Goal: Task Accomplishment & Management: Complete application form

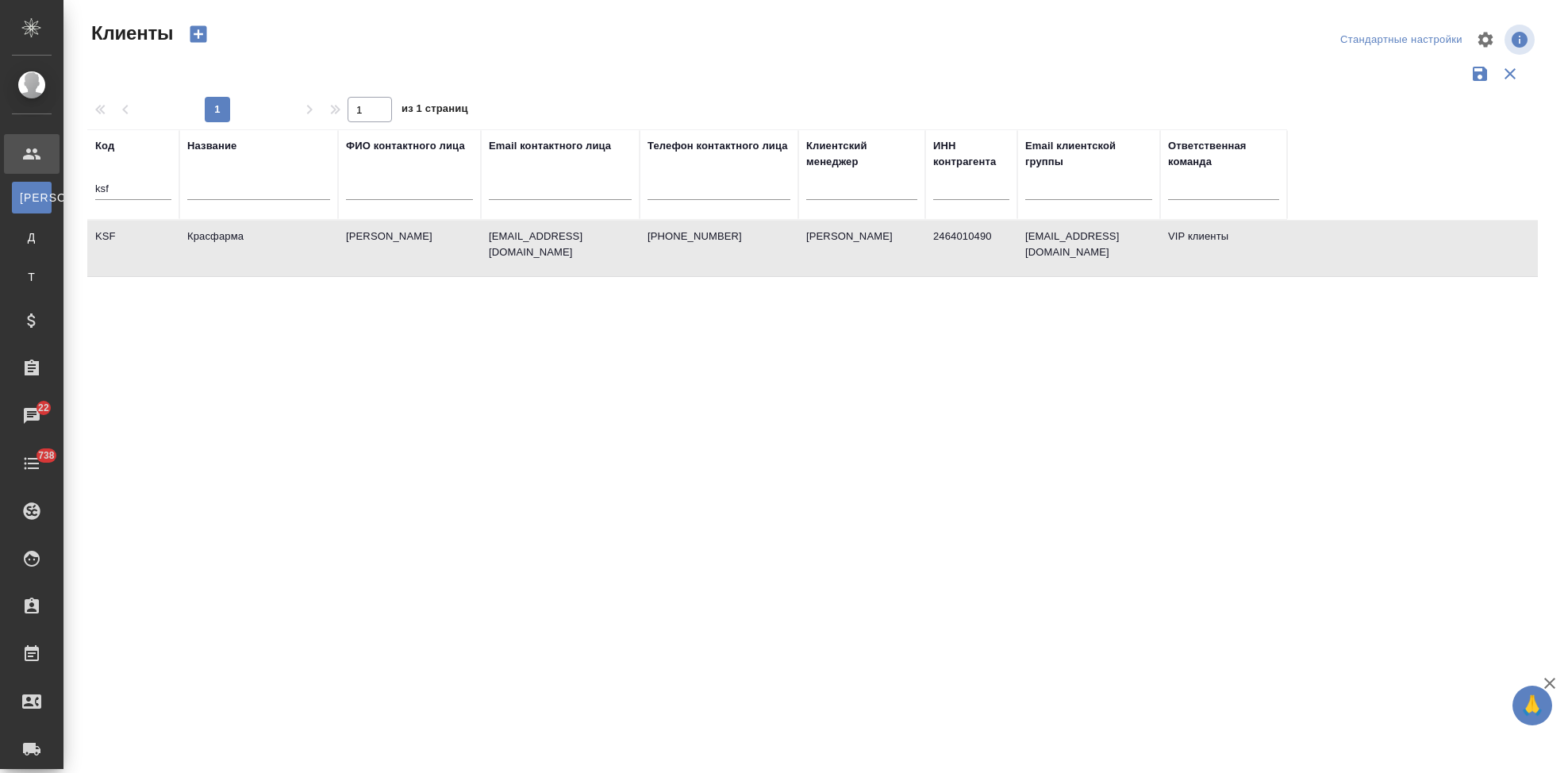
select select "RU"
click at [139, 182] on input "ksf" at bounding box center [133, 189] width 76 height 20
type input "k"
type input "nvrt"
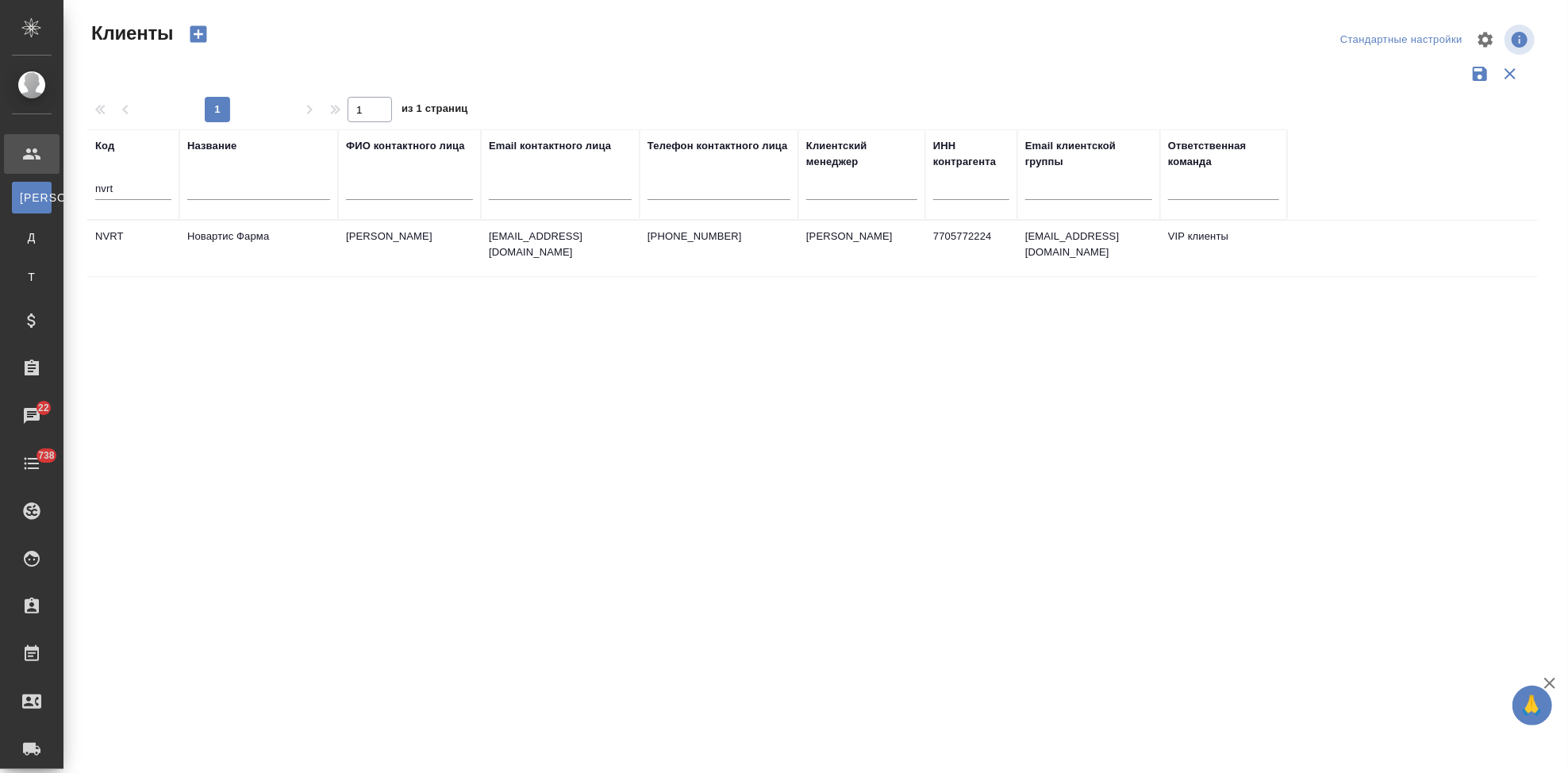
click at [352, 247] on td "[PERSON_NAME]" at bounding box center [410, 247] width 143 height 55
click at [352, 247] on td "Головина Дарья" at bounding box center [410, 247] width 143 height 55
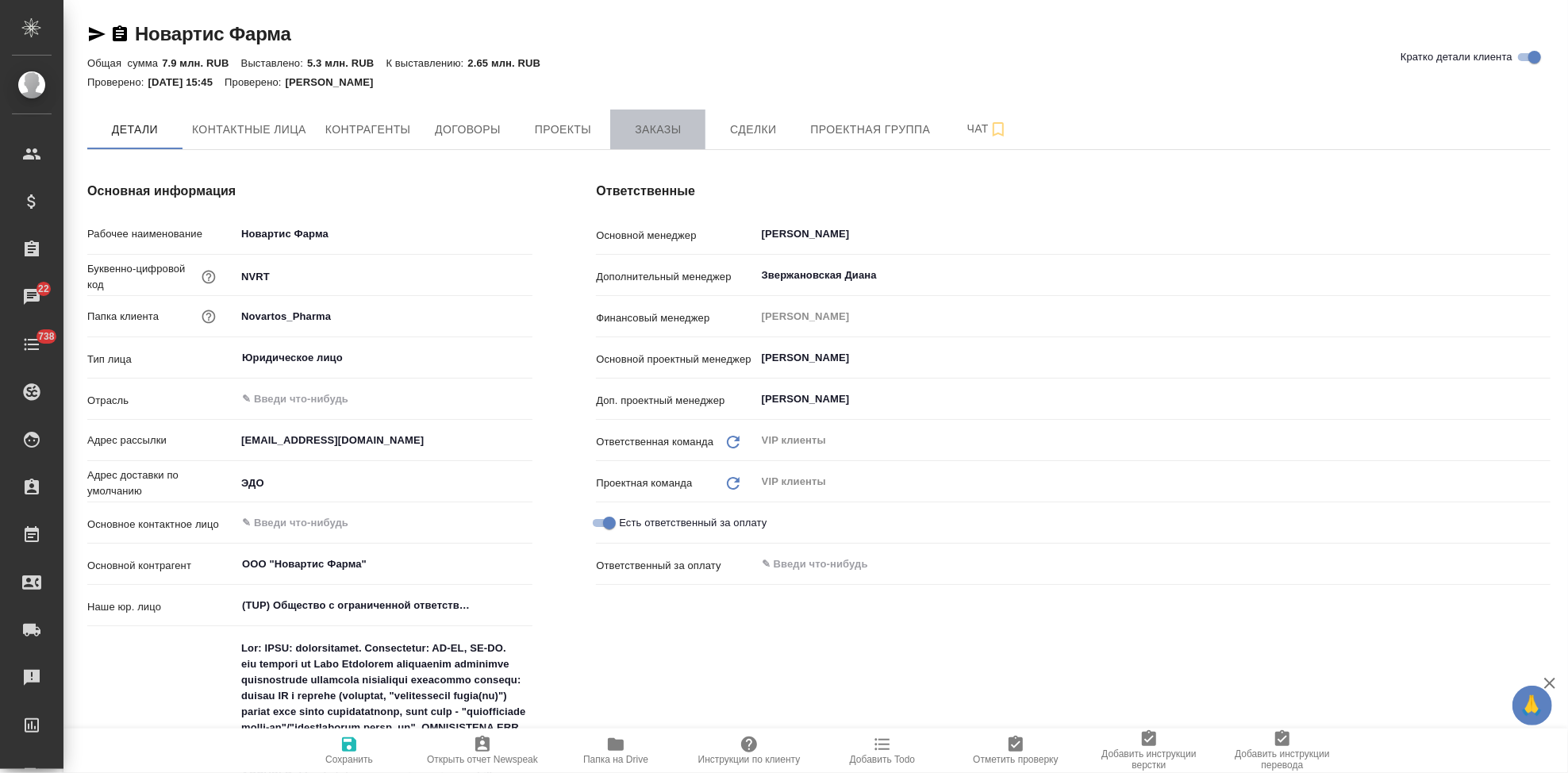
click at [611, 137] on button "Заказы" at bounding box center [657, 129] width 96 height 40
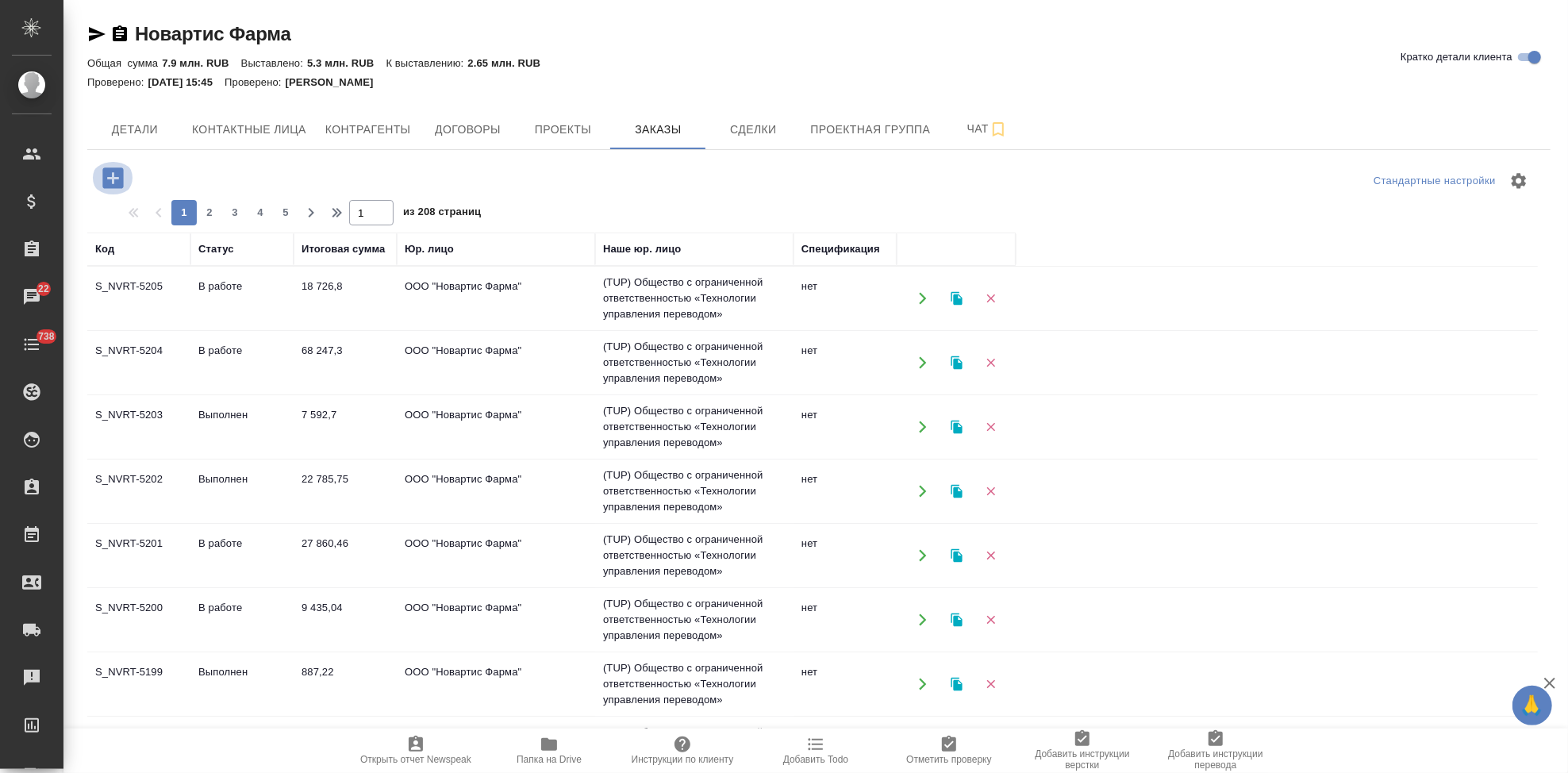
click at [111, 182] on icon "button" at bounding box center [112, 177] width 20 height 20
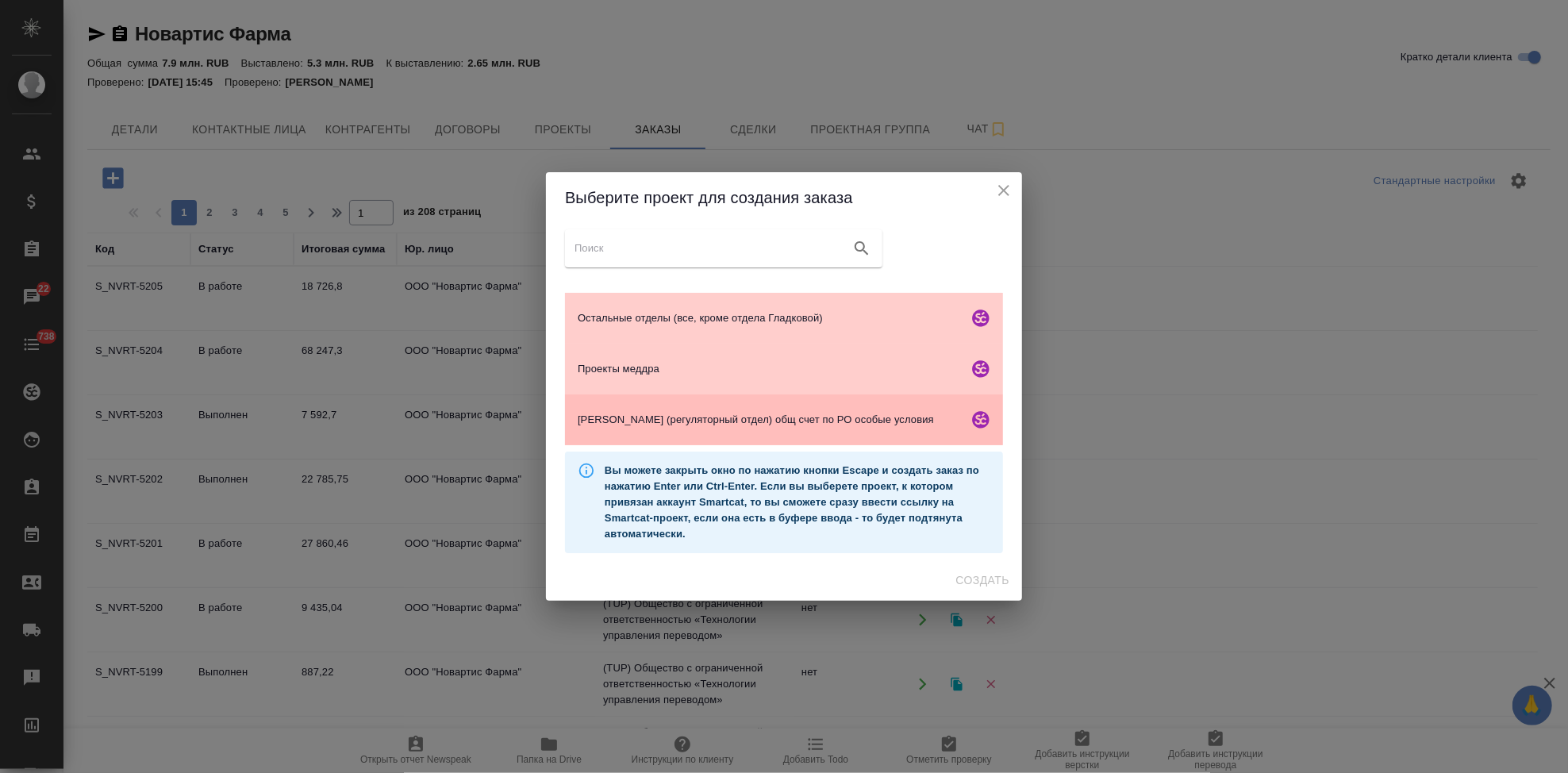
click at [642, 418] on span "Гладкова (регуляторный отдел) общ счет по РО особые условия" at bounding box center [769, 419] width 384 height 15
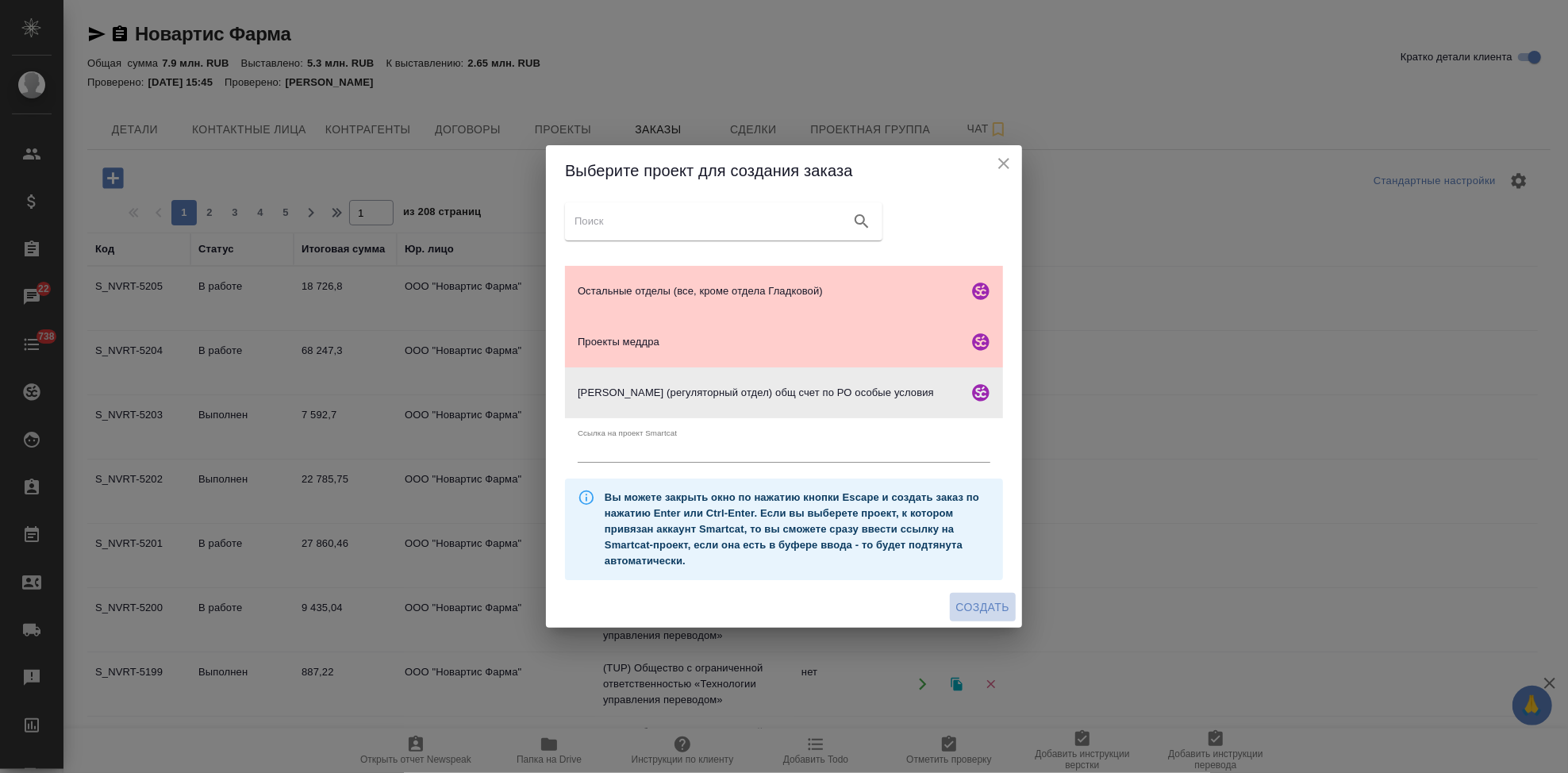
click at [995, 611] on span "Создать" at bounding box center [982, 607] width 53 height 20
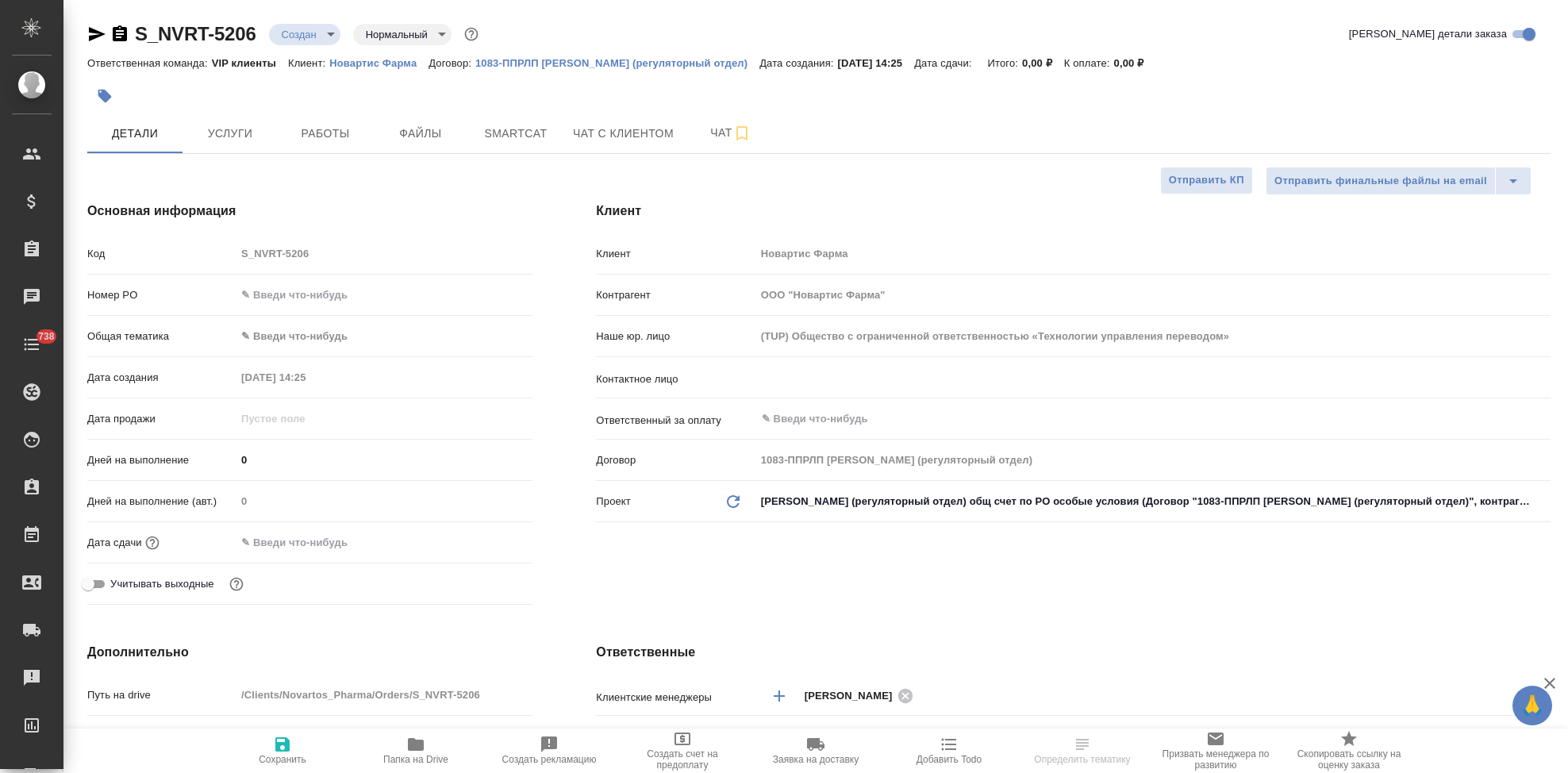
select select "RU"
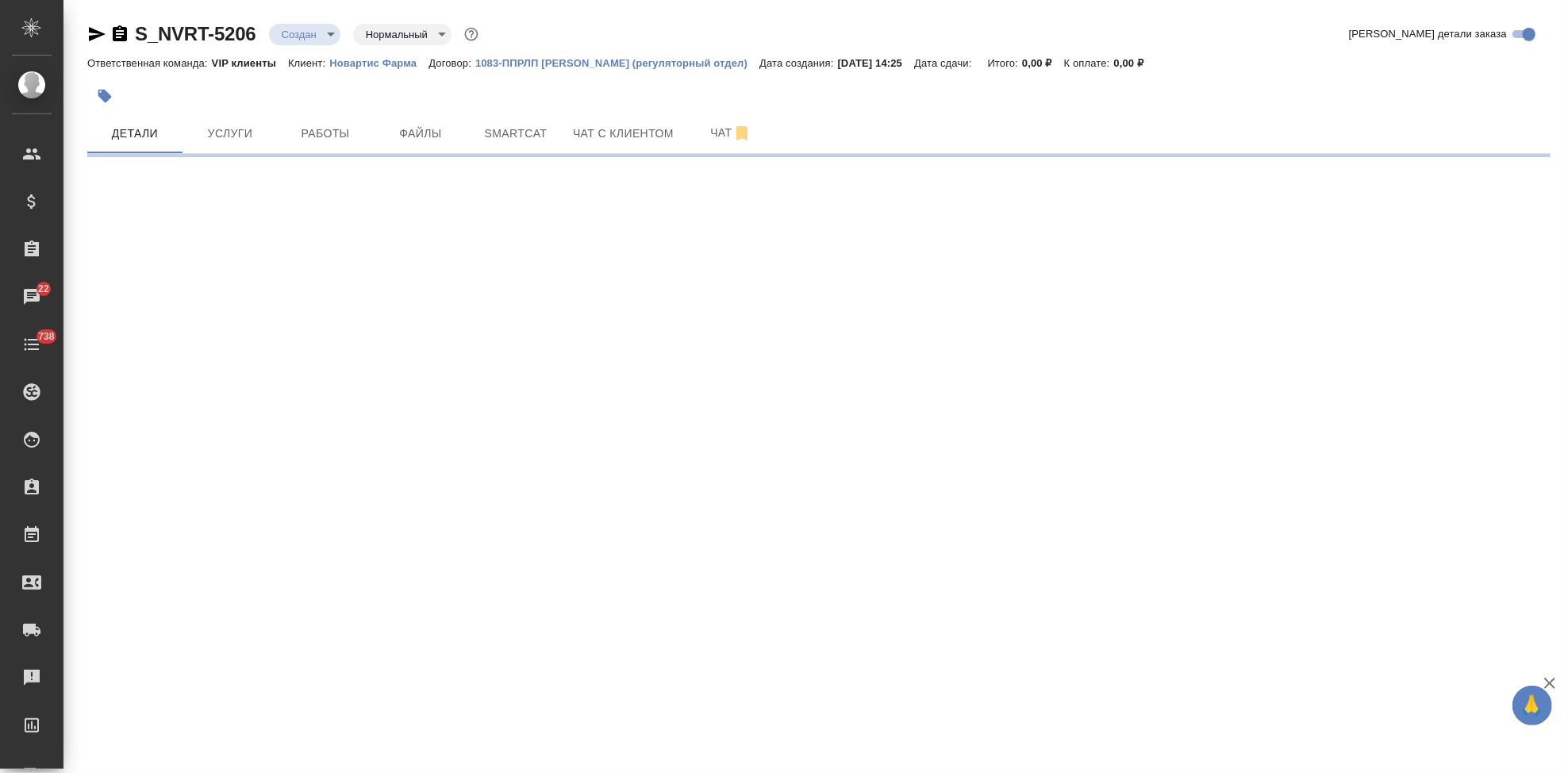
select select "RU"
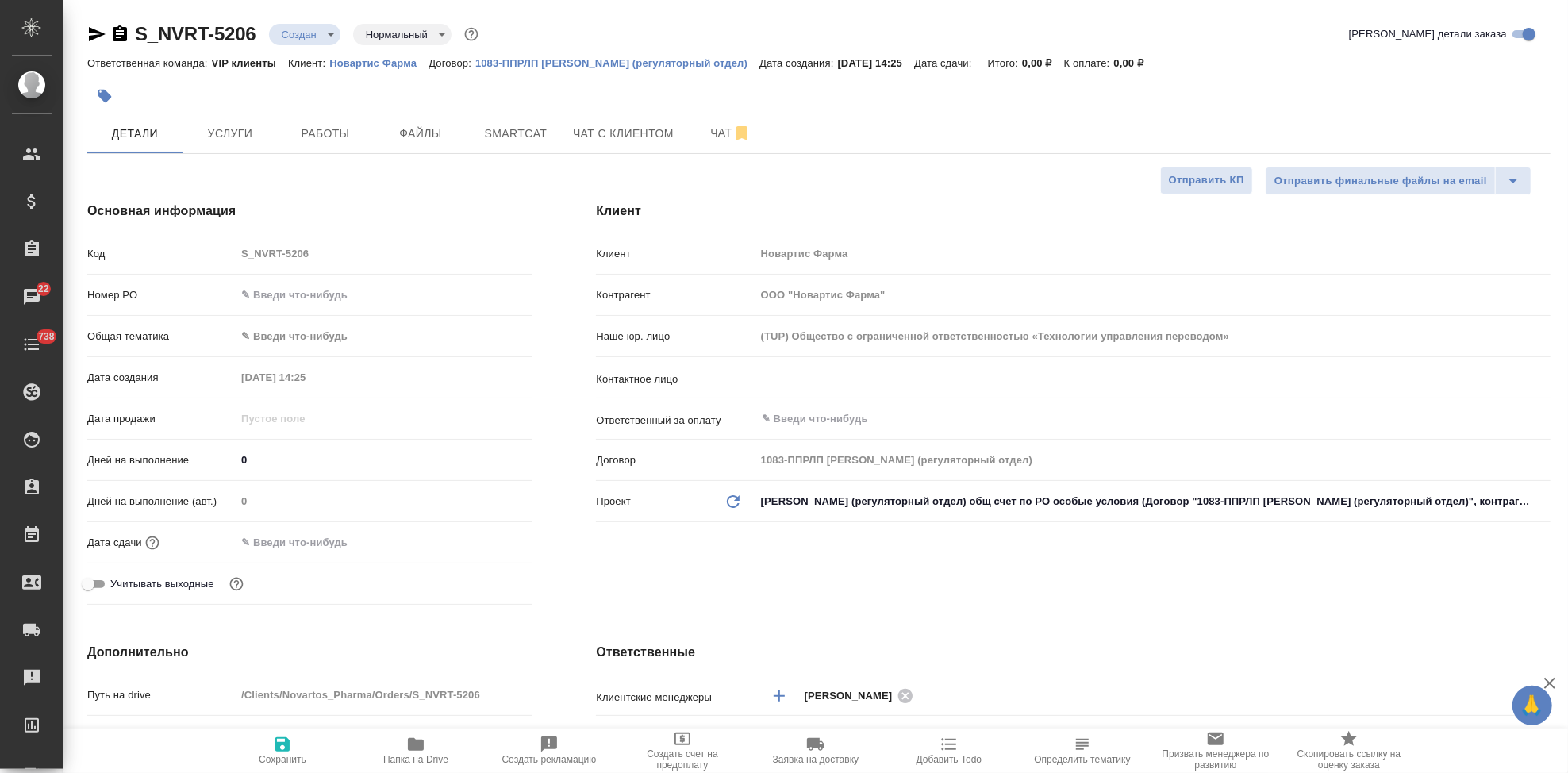
type textarea "x"
click at [904, 386] on input "text" at bounding box center [1126, 378] width 733 height 19
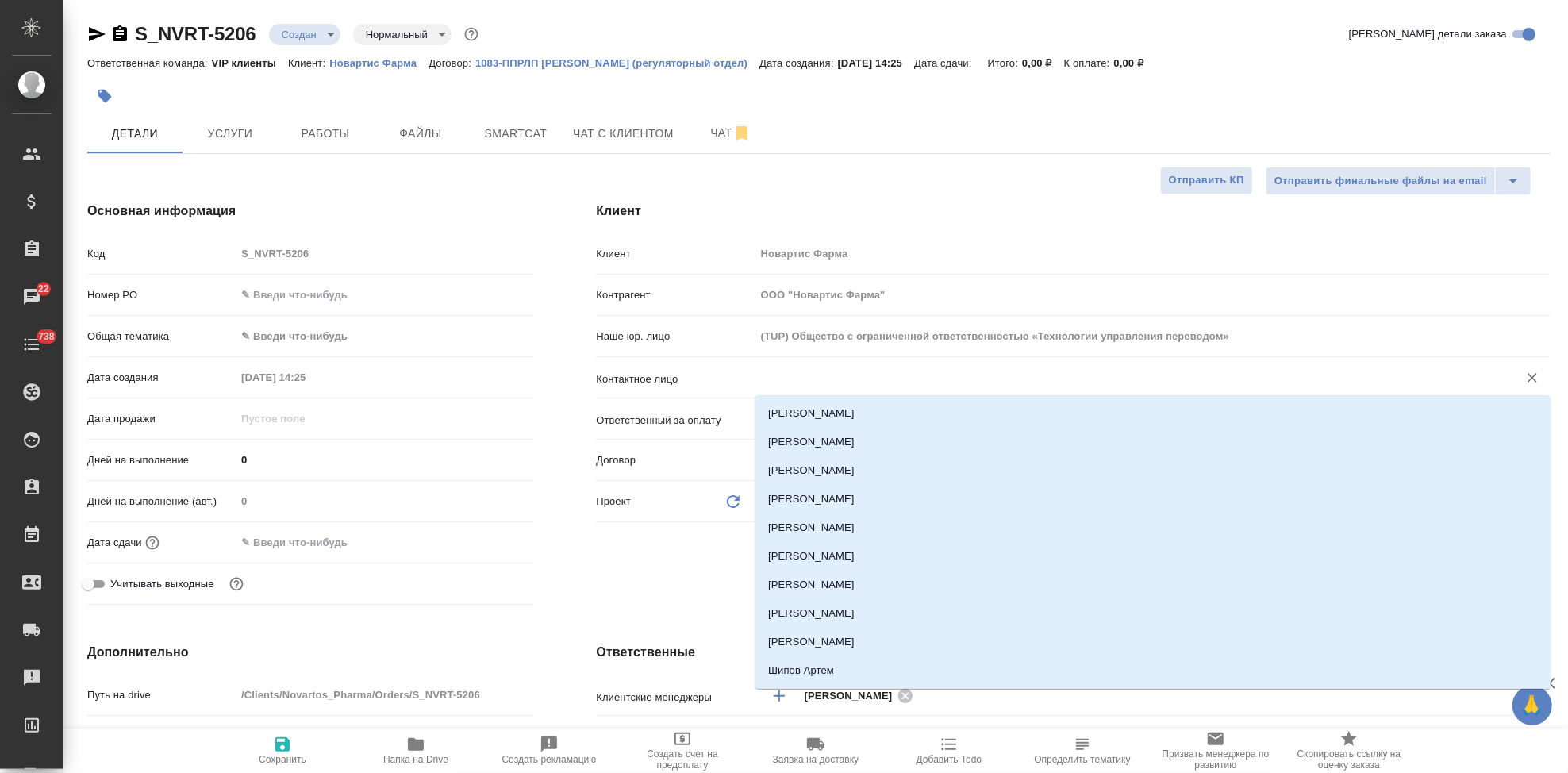
type input "y"
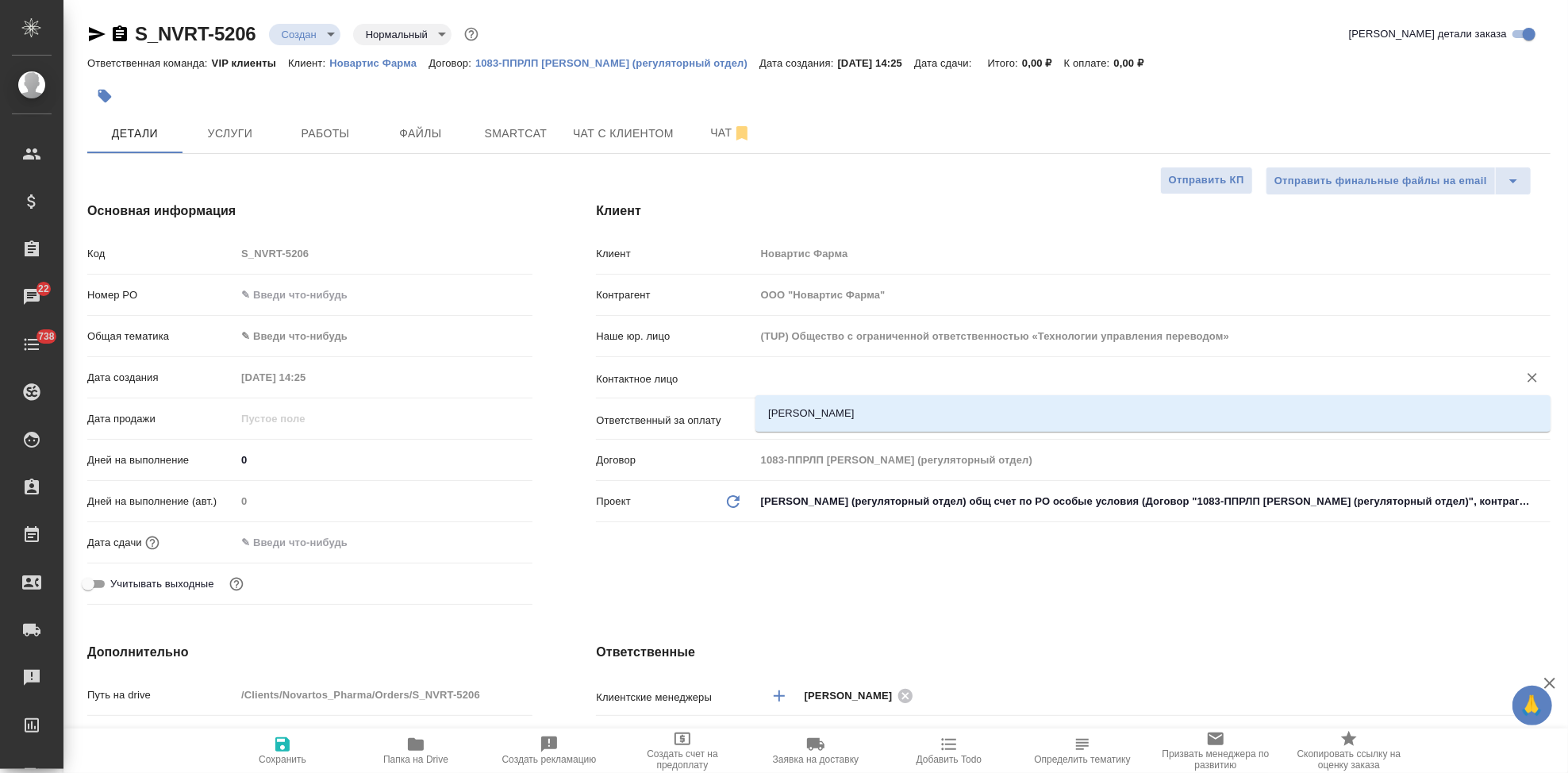
type textarea "x"
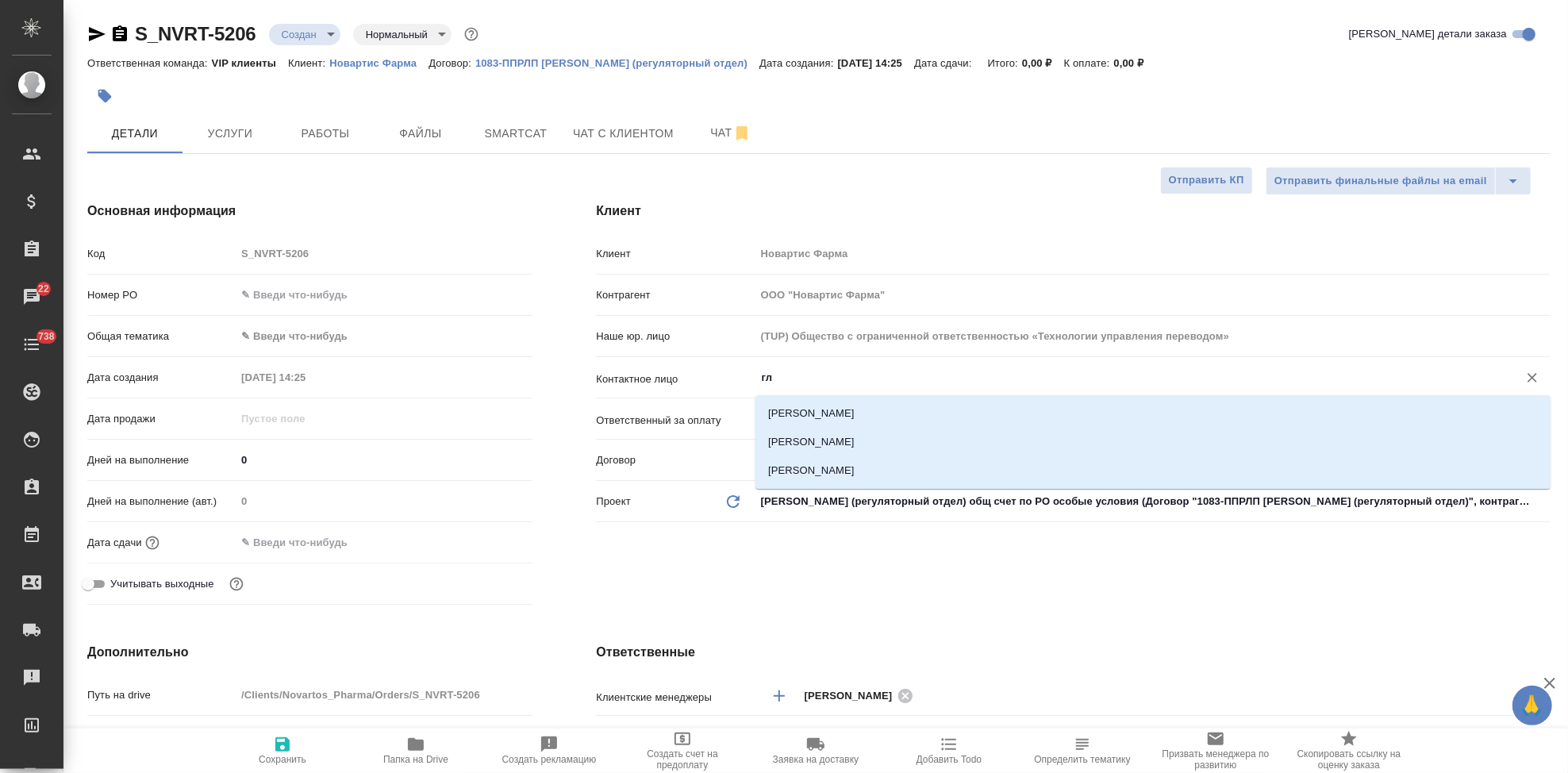
type input "г"
type textarea "x"
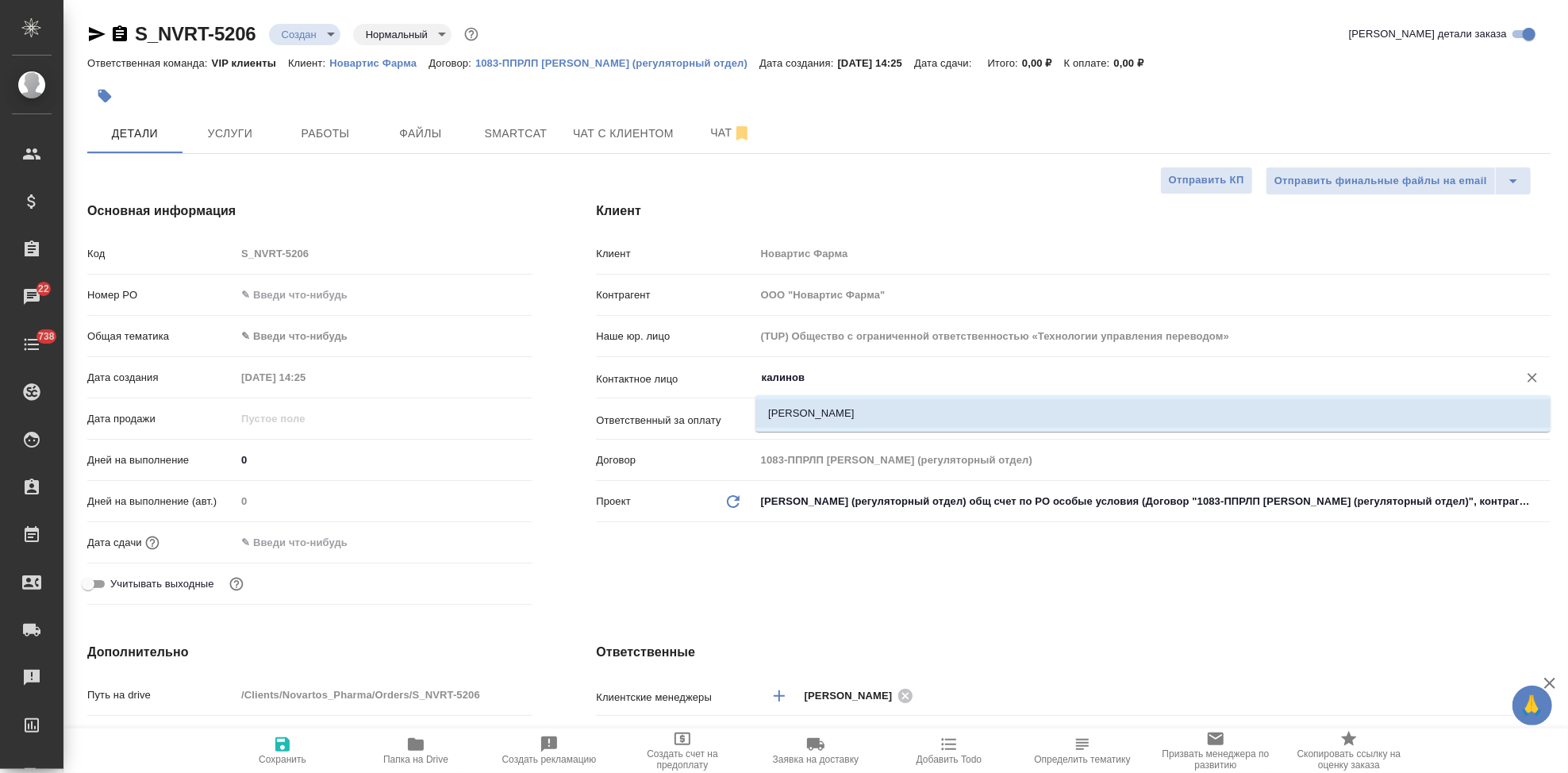
click at [895, 405] on li "Калиновская Анастасия" at bounding box center [1152, 414] width 796 height 29
type input "Калиновская Анастасия"
type textarea "x"
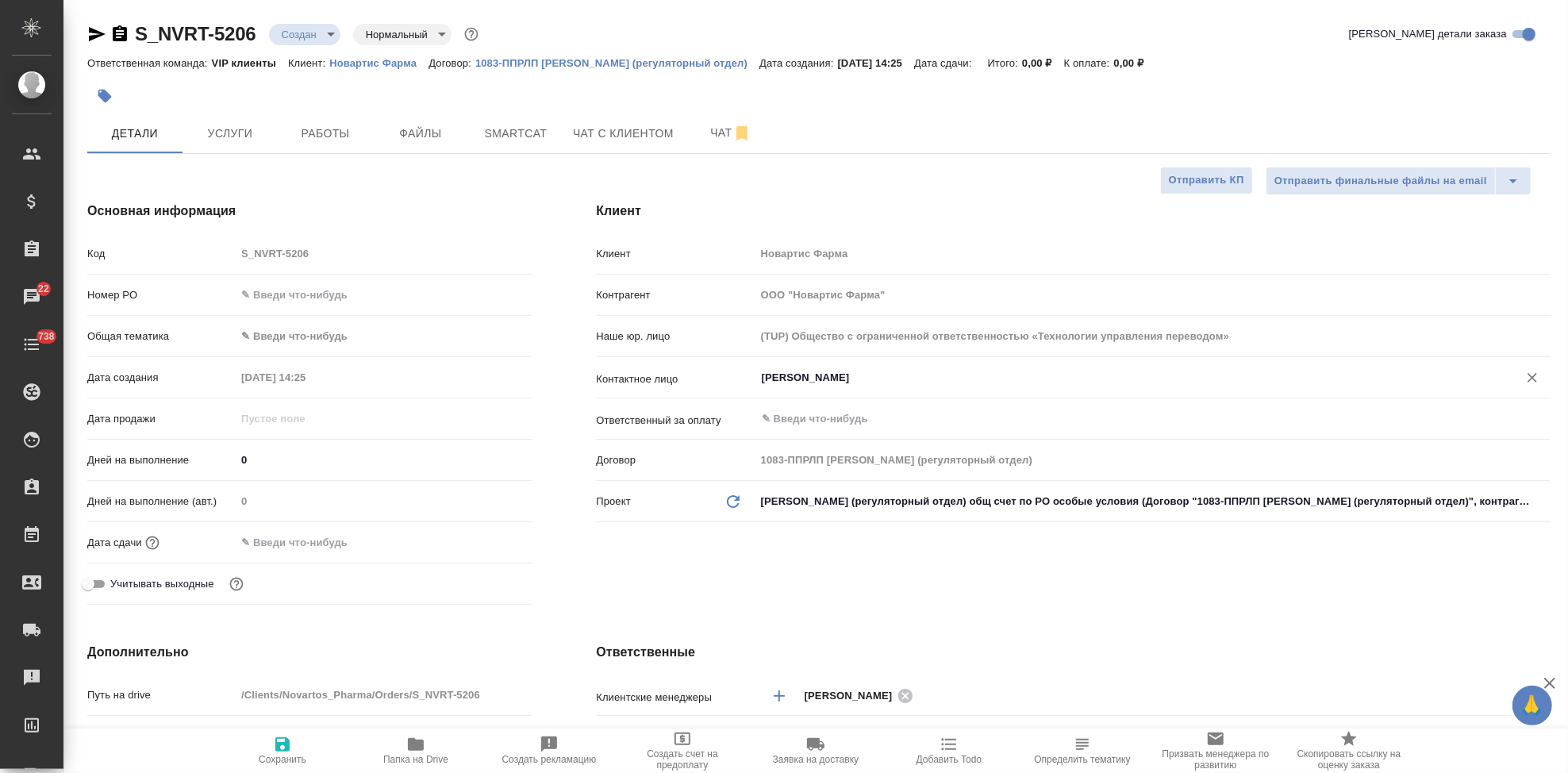
type input "Калиновская Анастасия"
click at [265, 758] on span "Сохранить" at bounding box center [282, 759] width 47 height 11
type textarea "x"
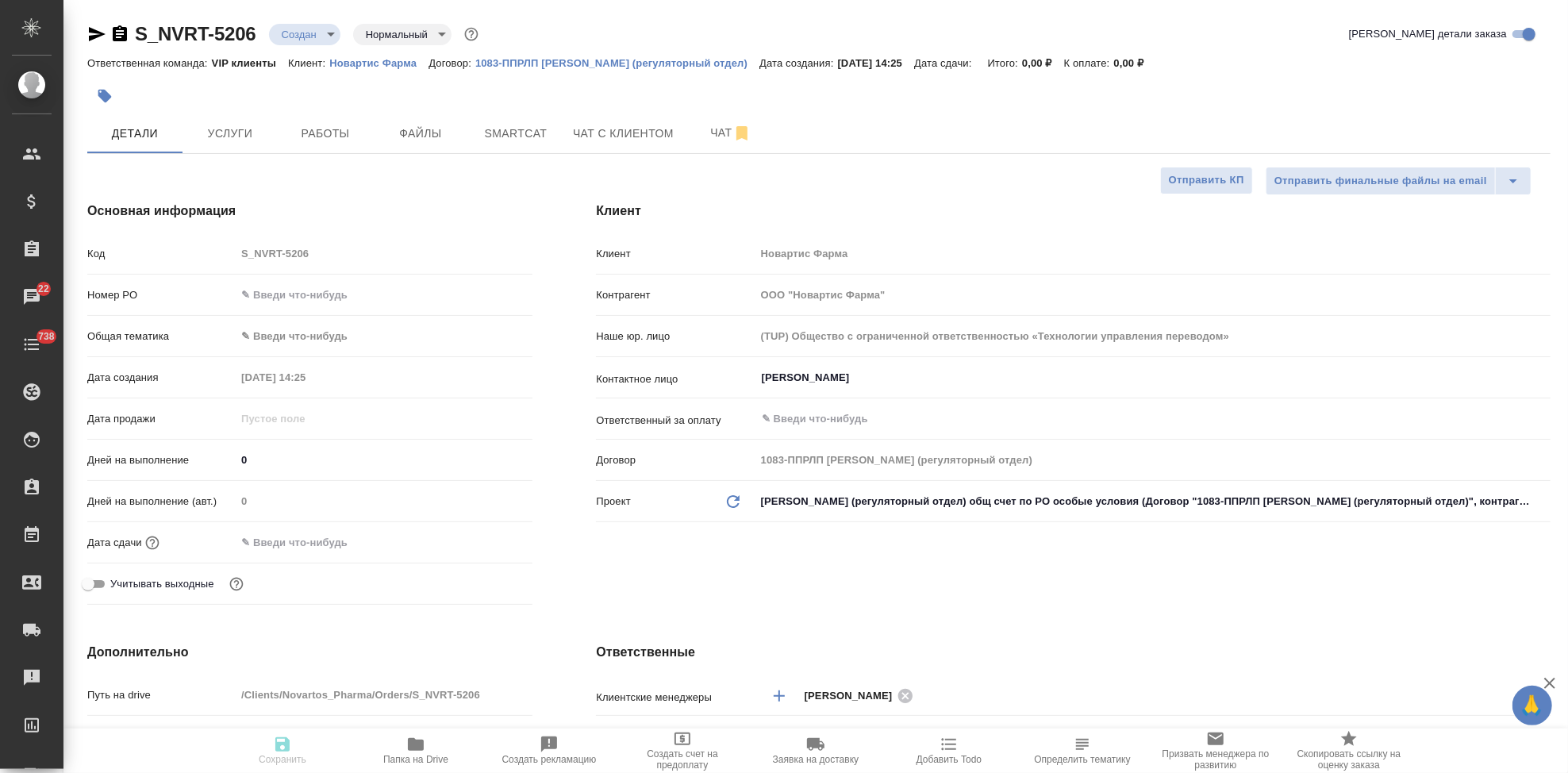
type textarea "x"
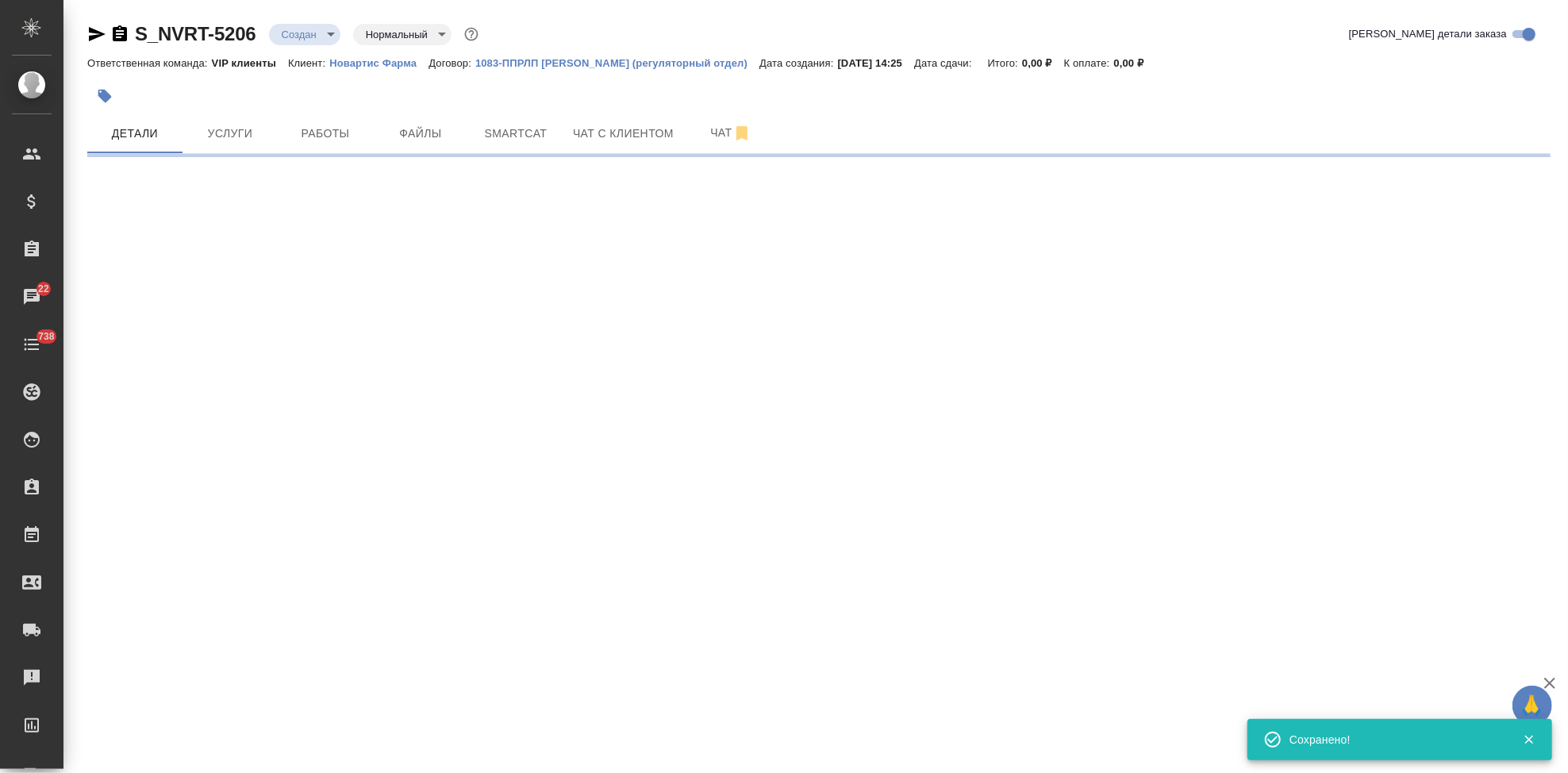
select select "RU"
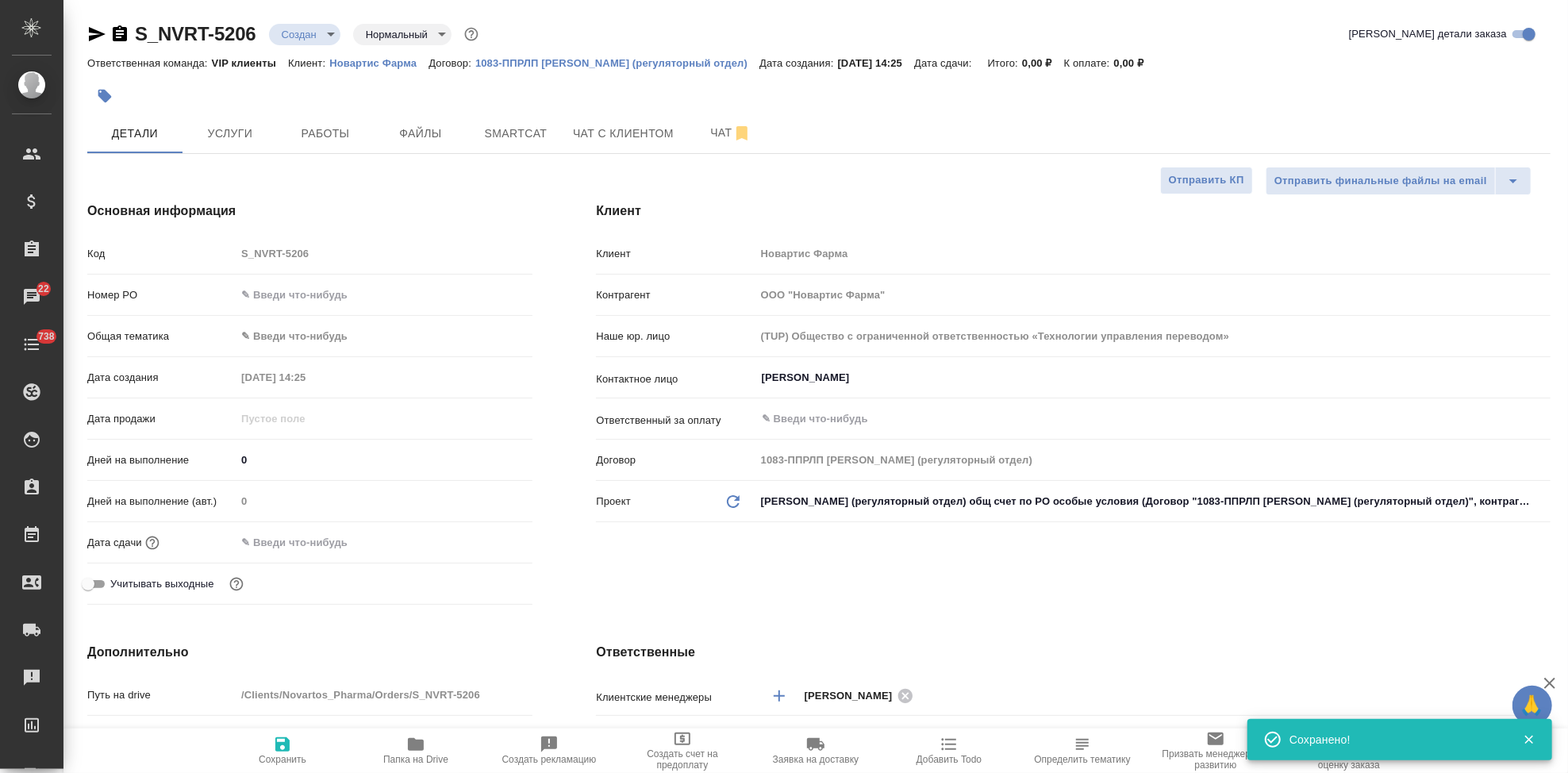
type textarea "x"
click at [429, 119] on button "Файлы" at bounding box center [421, 132] width 96 height 40
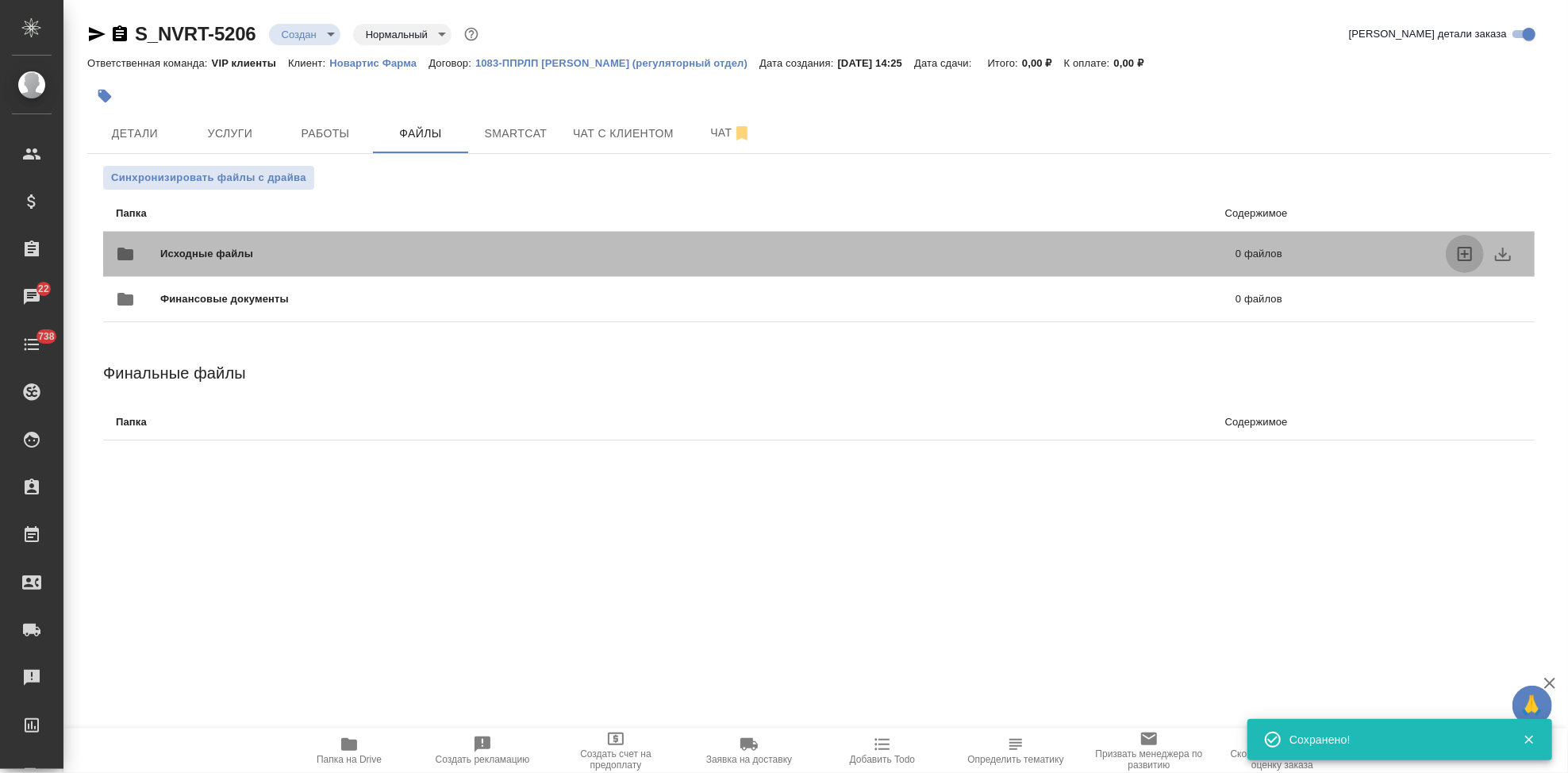
click at [1461, 251] on icon "uploadFiles" at bounding box center [1465, 254] width 19 height 19
click at [0, 0] on input "uploadFiles" at bounding box center [0, 0] width 0 height 0
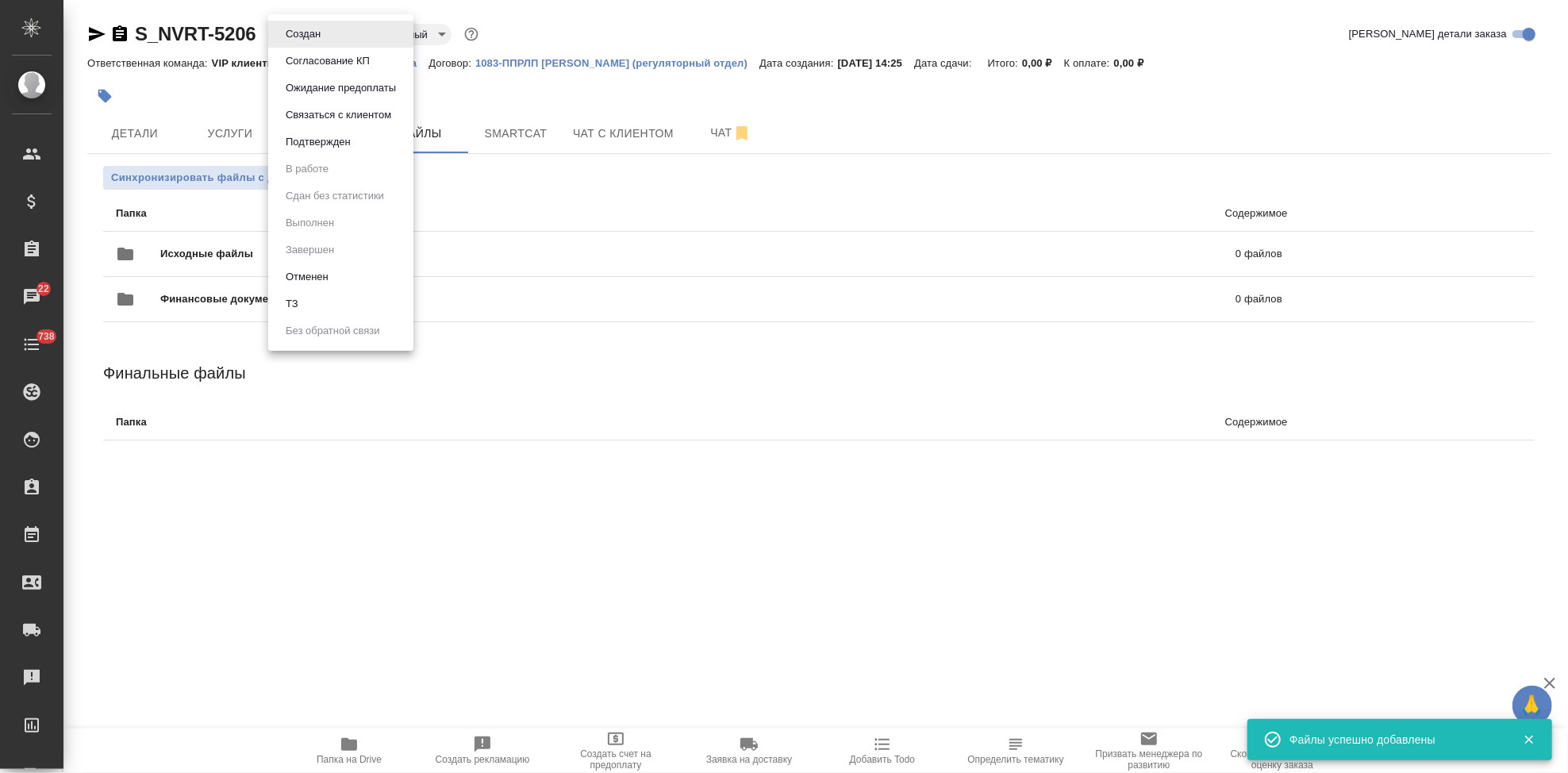
click at [334, 35] on body "🙏 .cls-1 fill:#fff; AWATERA Kabargina Anna Клиенты Спецификации Заказы 22 Чаты …" at bounding box center [784, 386] width 1568 height 773
click at [304, 308] on li "ТЗ" at bounding box center [340, 303] width 145 height 27
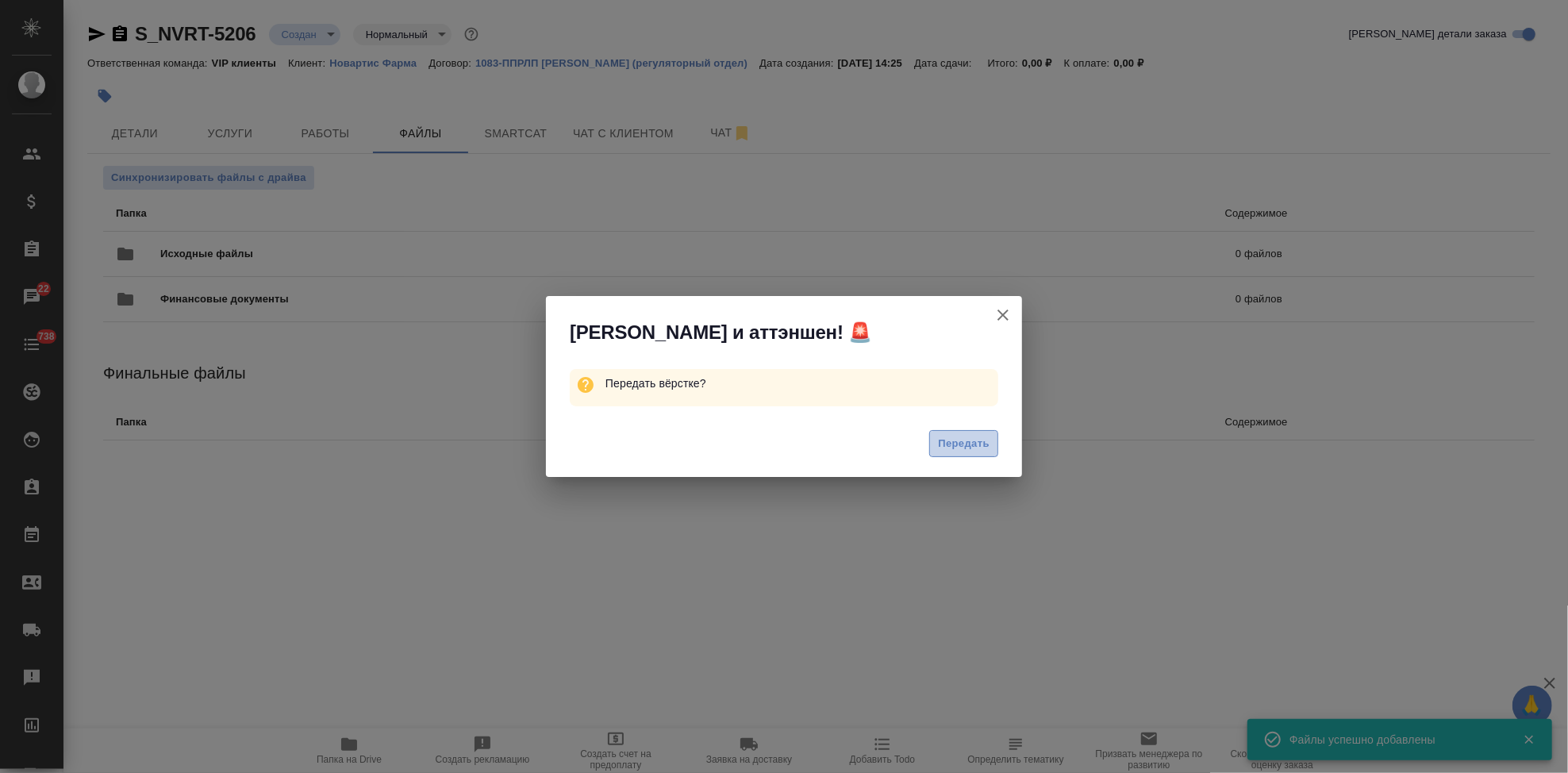
click at [973, 436] on span "Передать" at bounding box center [963, 444] width 51 height 18
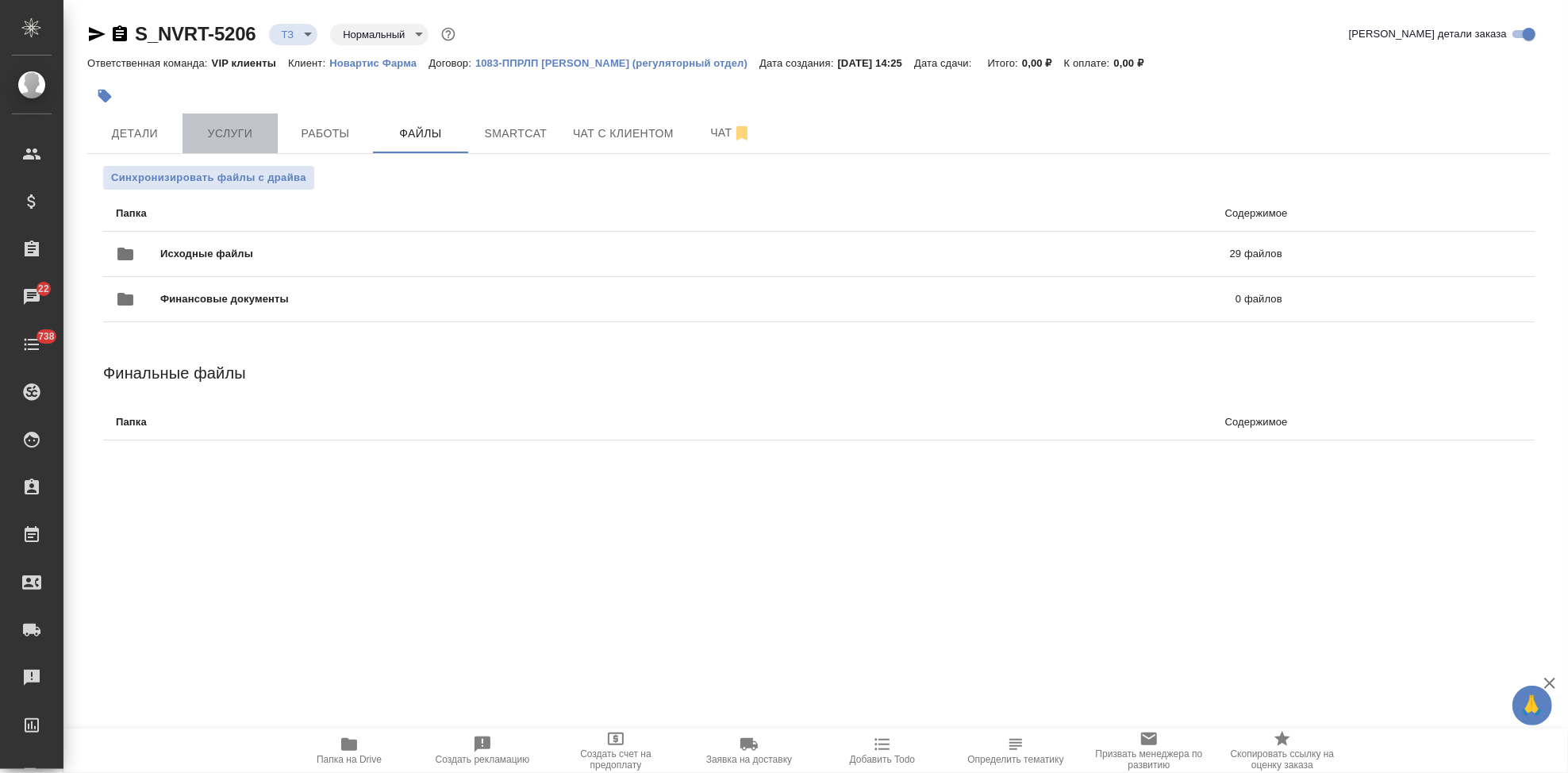
click at [238, 147] on button "Услуги" at bounding box center [230, 132] width 96 height 40
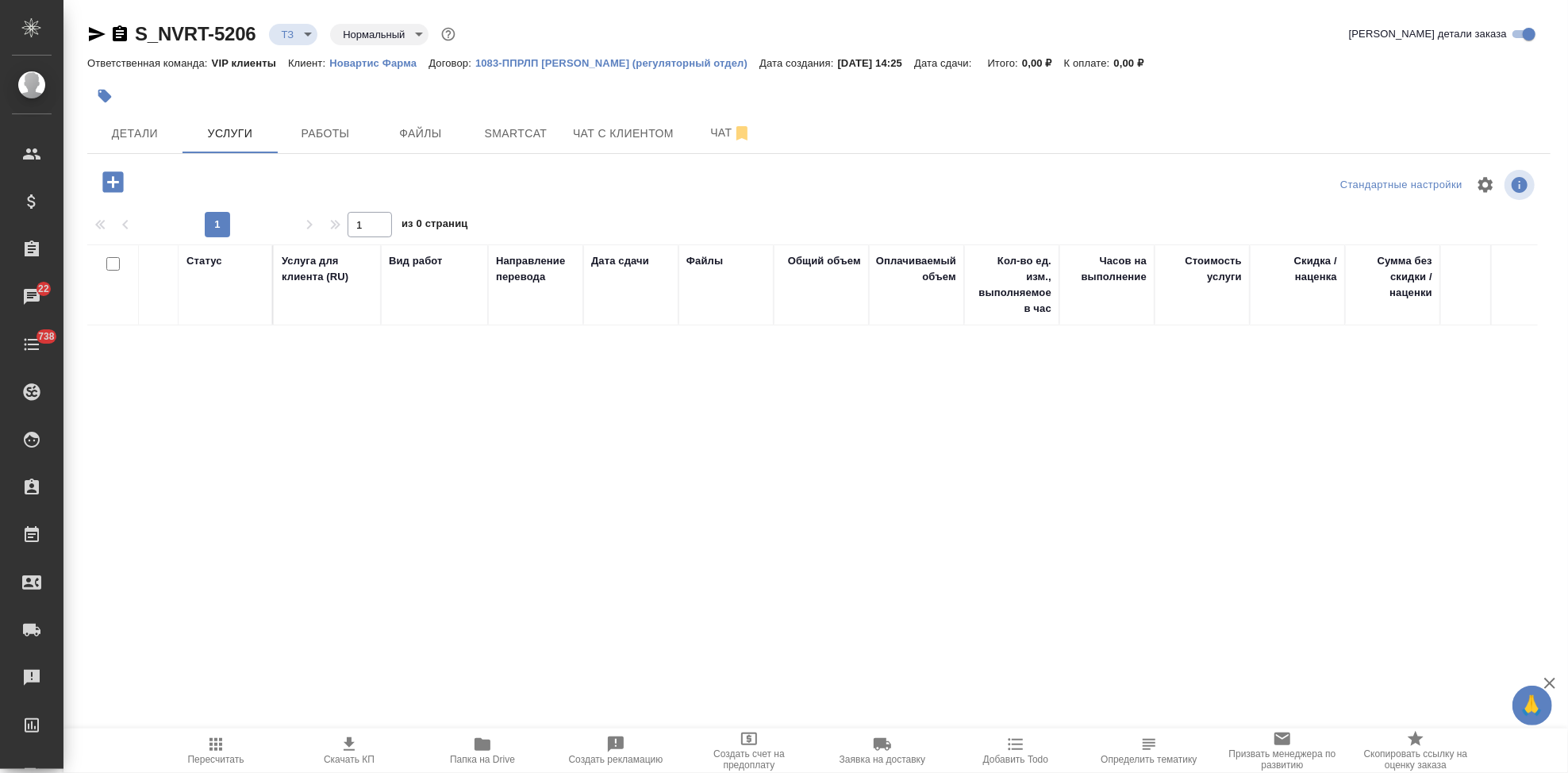
click at [108, 175] on icon "button" at bounding box center [112, 181] width 20 height 20
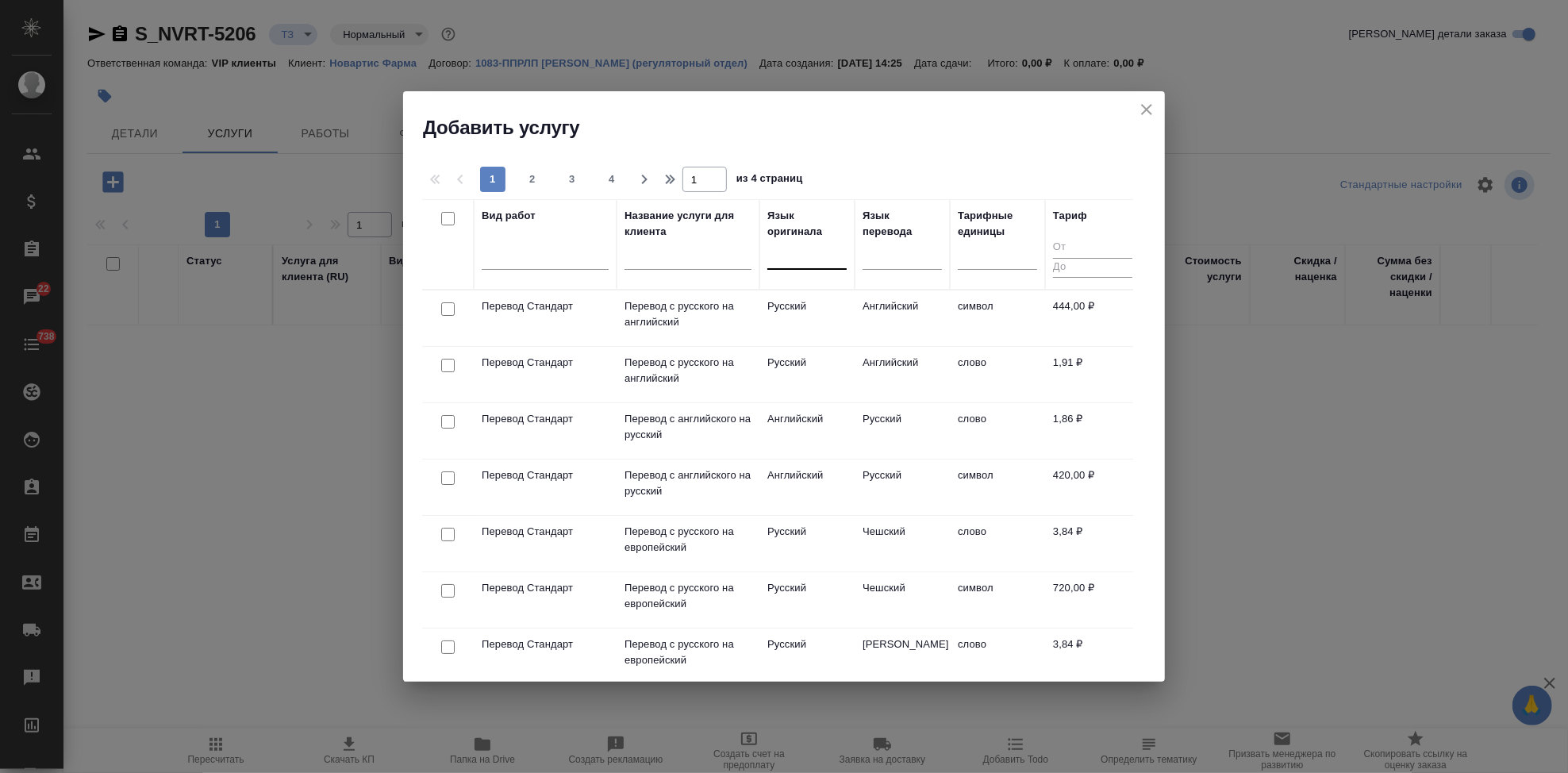
click at [804, 258] on div at bounding box center [807, 253] width 79 height 23
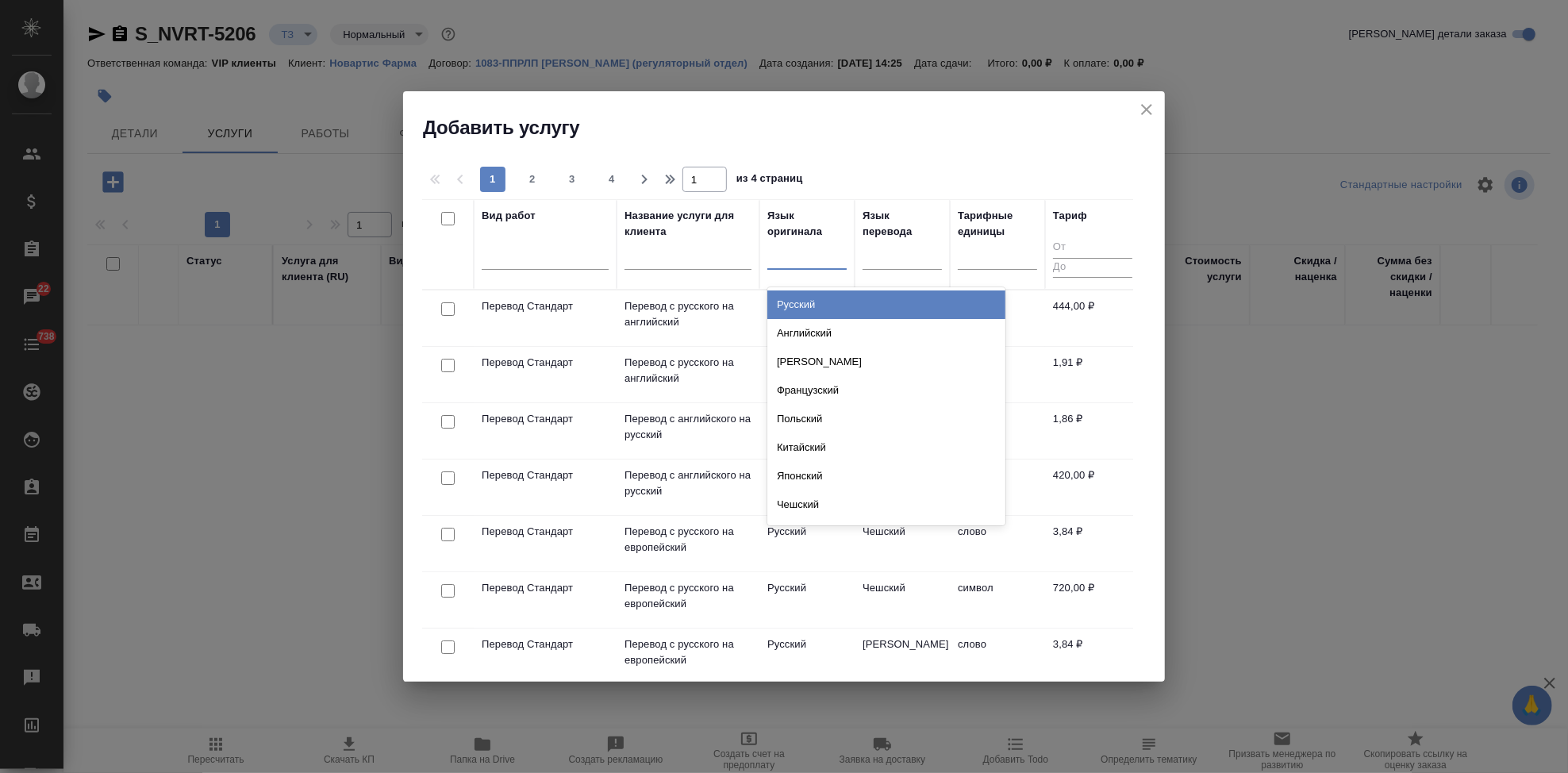
type input "а"
click at [822, 299] on div "Английский" at bounding box center [886, 304] width 238 height 29
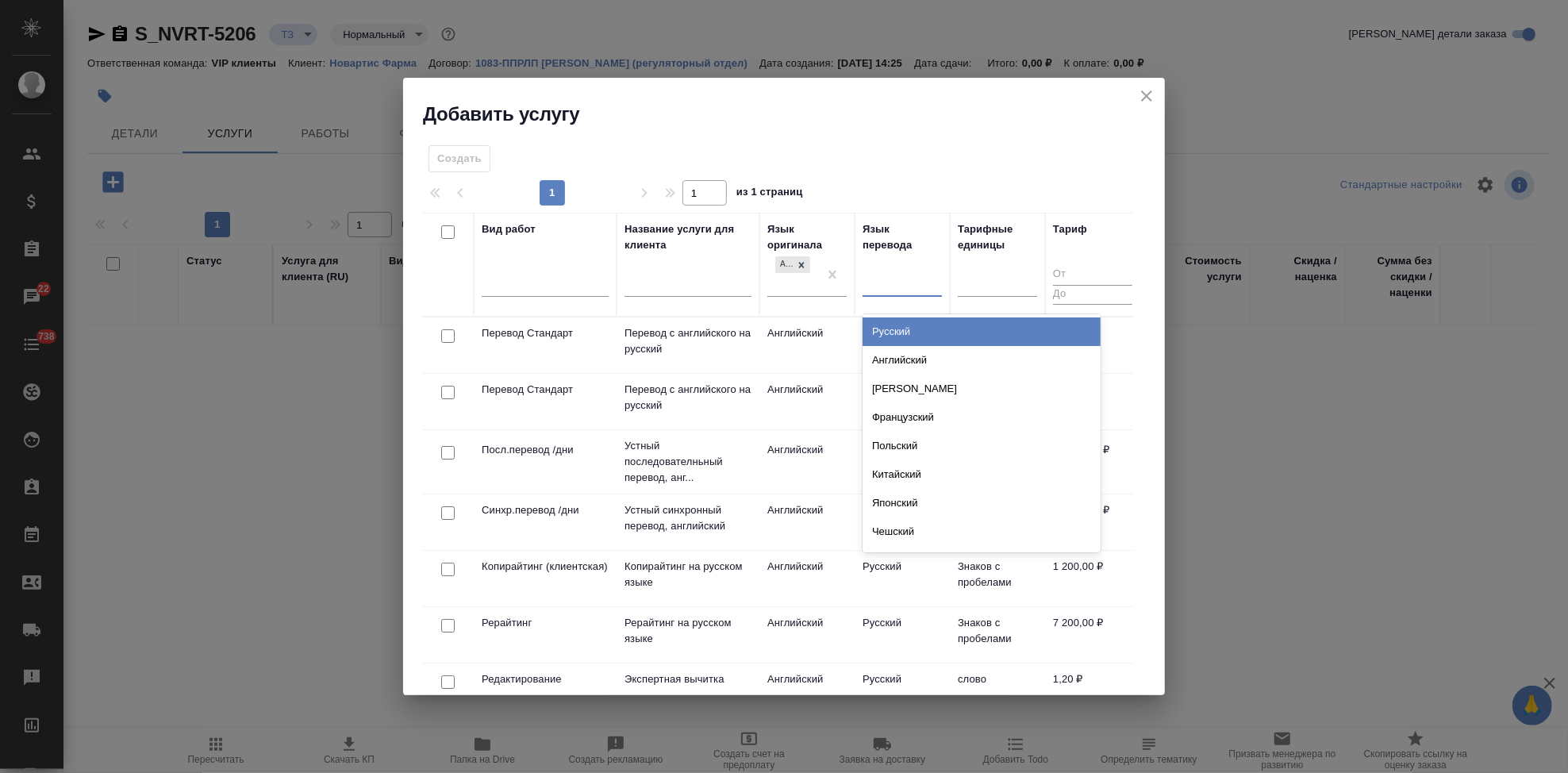
click at [887, 276] on div at bounding box center [902, 281] width 79 height 23
type input "рус"
click at [897, 321] on div "Русский" at bounding box center [981, 331] width 238 height 29
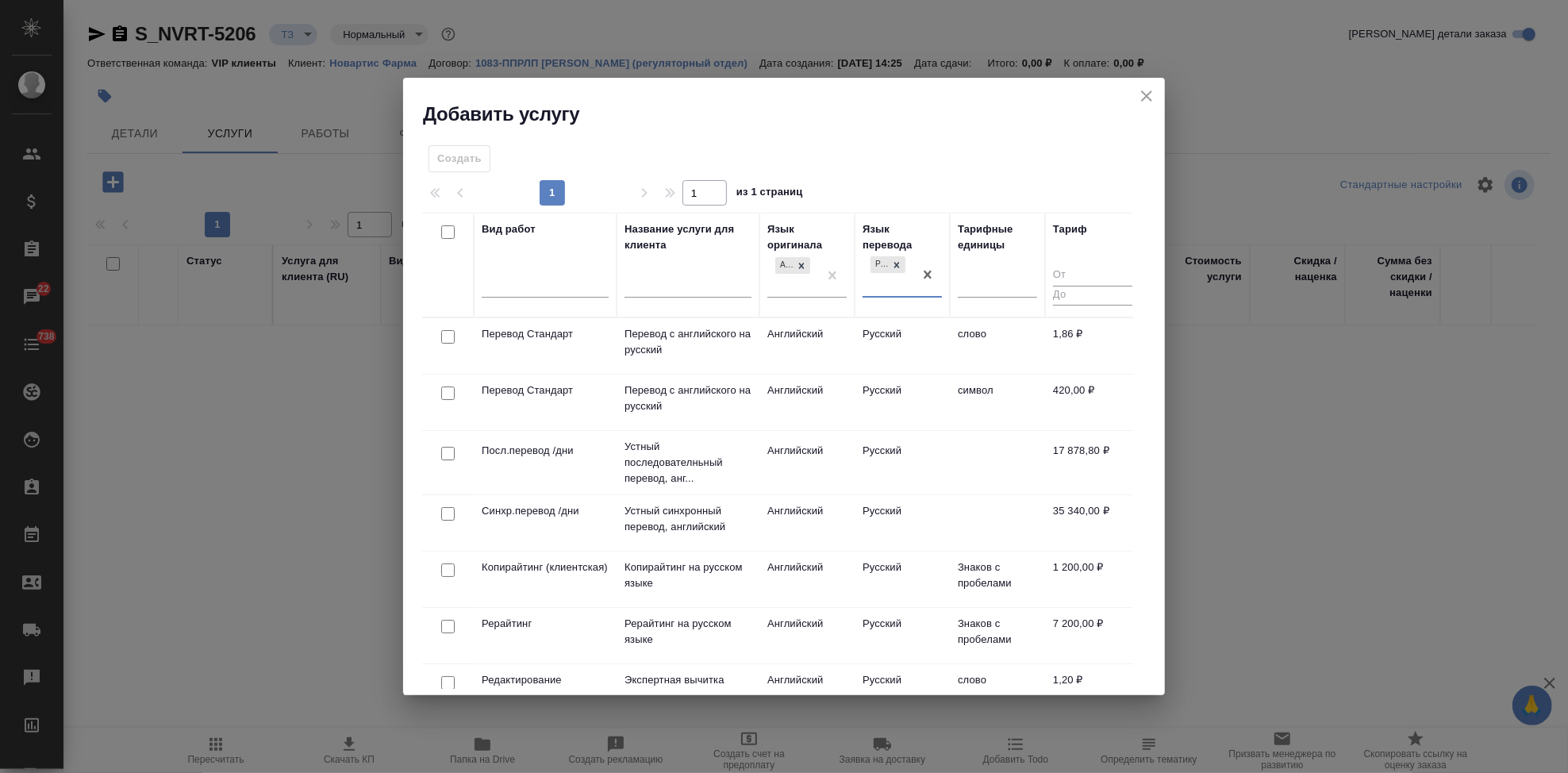
click at [890, 369] on td "Русский" at bounding box center [902, 345] width 96 height 55
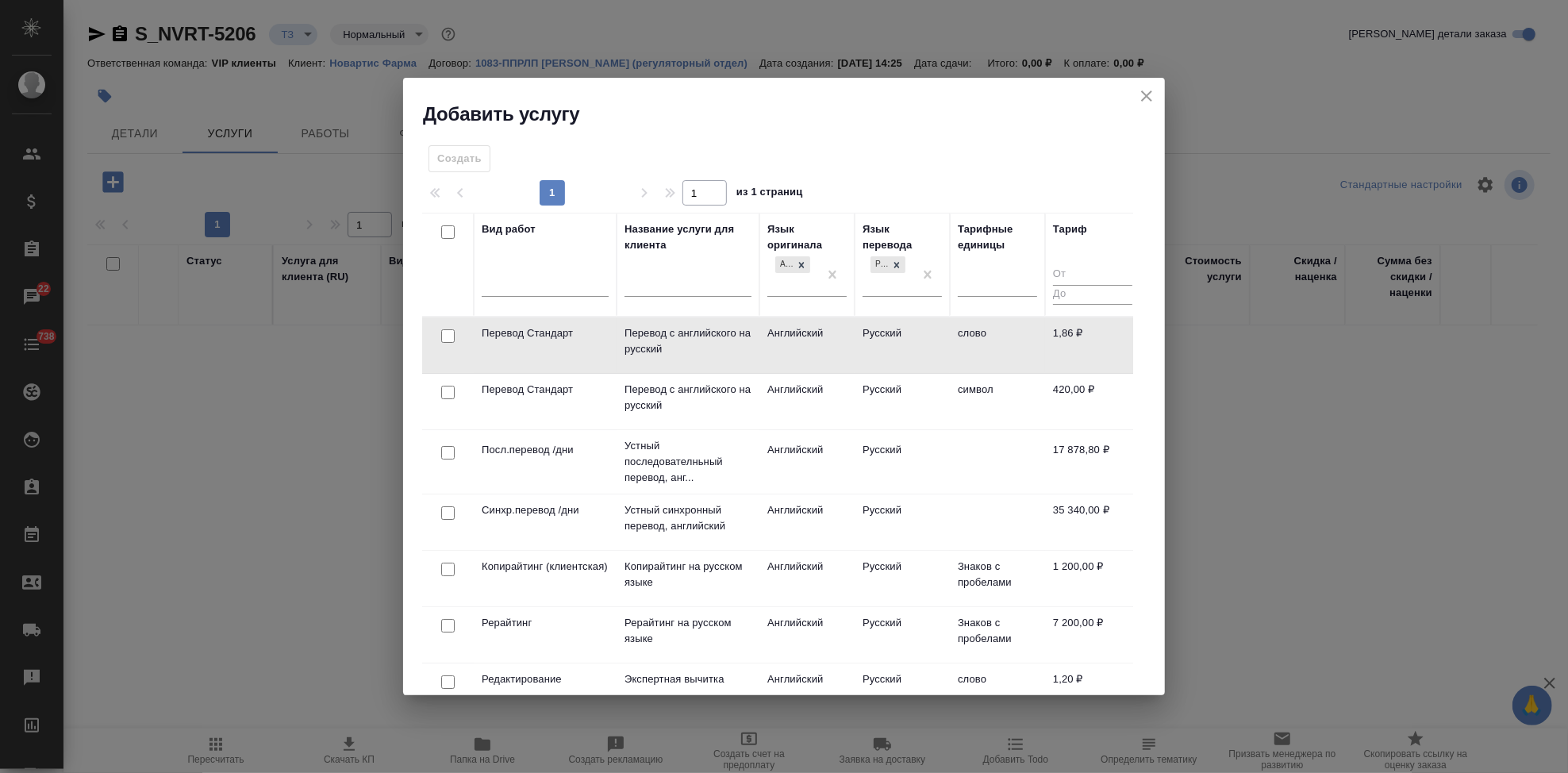
click at [890, 369] on td "Русский" at bounding box center [902, 344] width 96 height 55
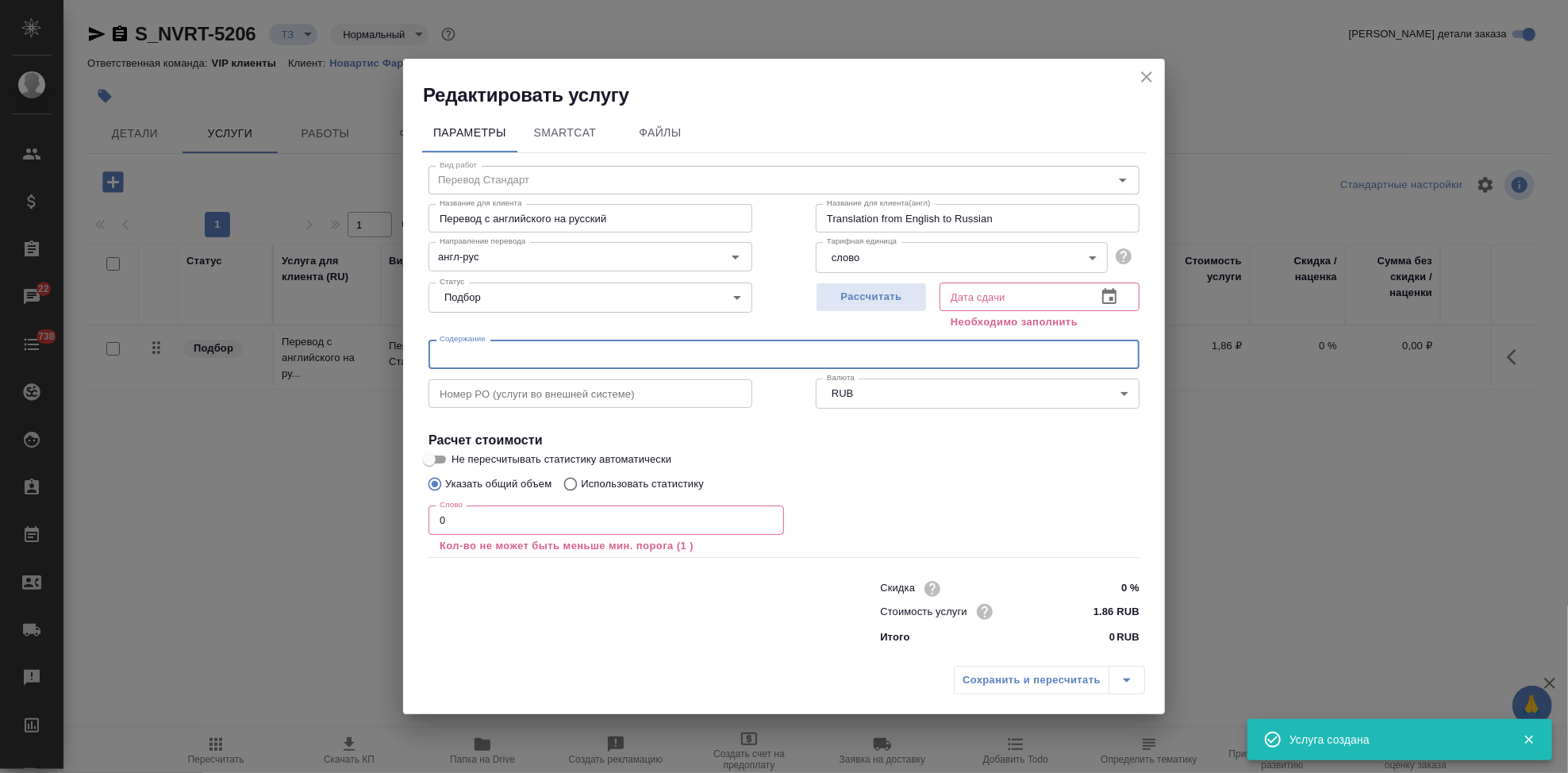
click at [662, 346] on input "text" at bounding box center [784, 354] width 711 height 29
paste input "в перевод_Неванак_СМС"
type input "в перевод_Неванак_СМС"
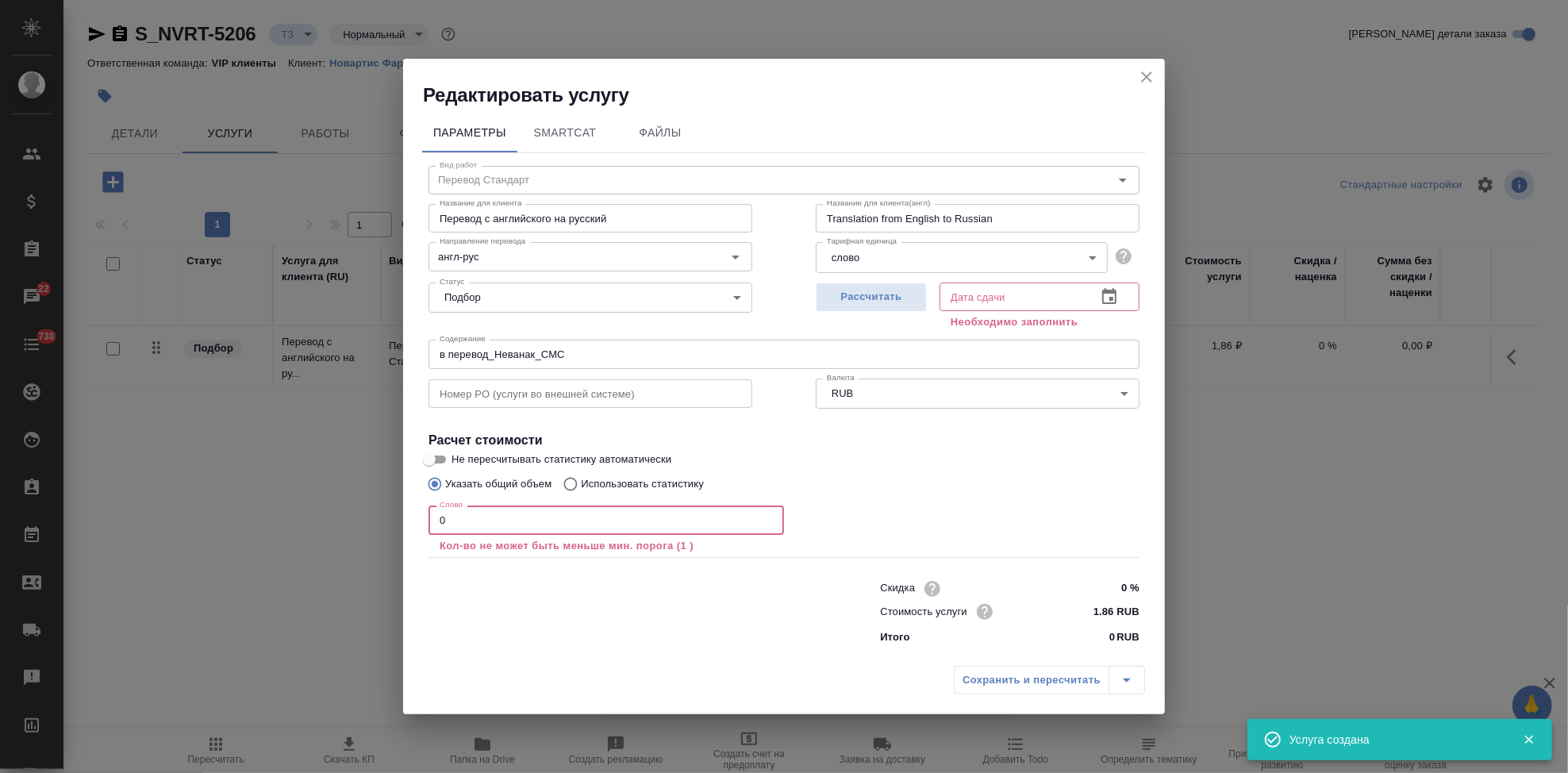
click at [503, 511] on input "0" at bounding box center [606, 520] width 356 height 29
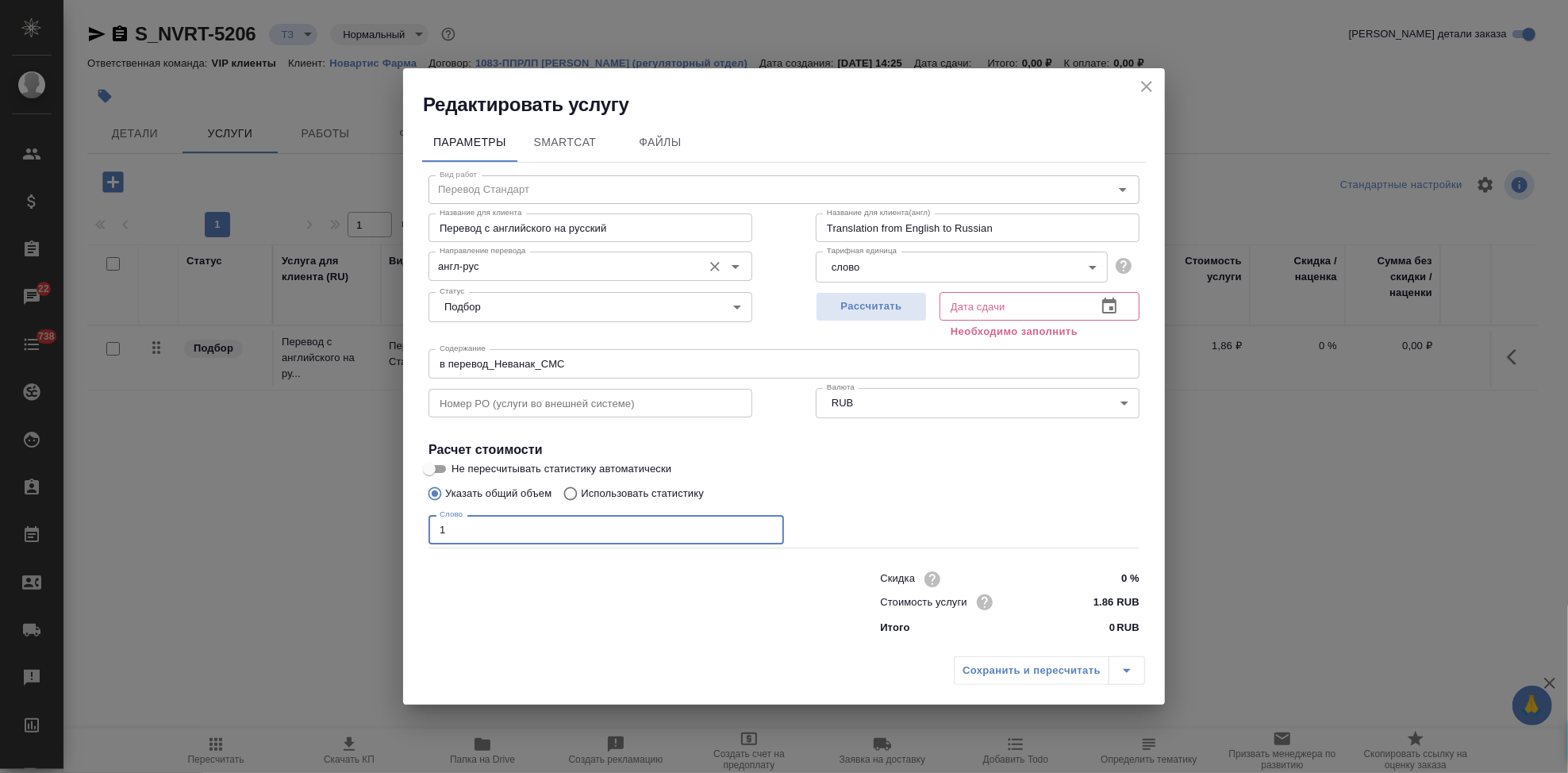
type input "1"
click at [532, 272] on input "англ-рус" at bounding box center [564, 266] width 261 height 19
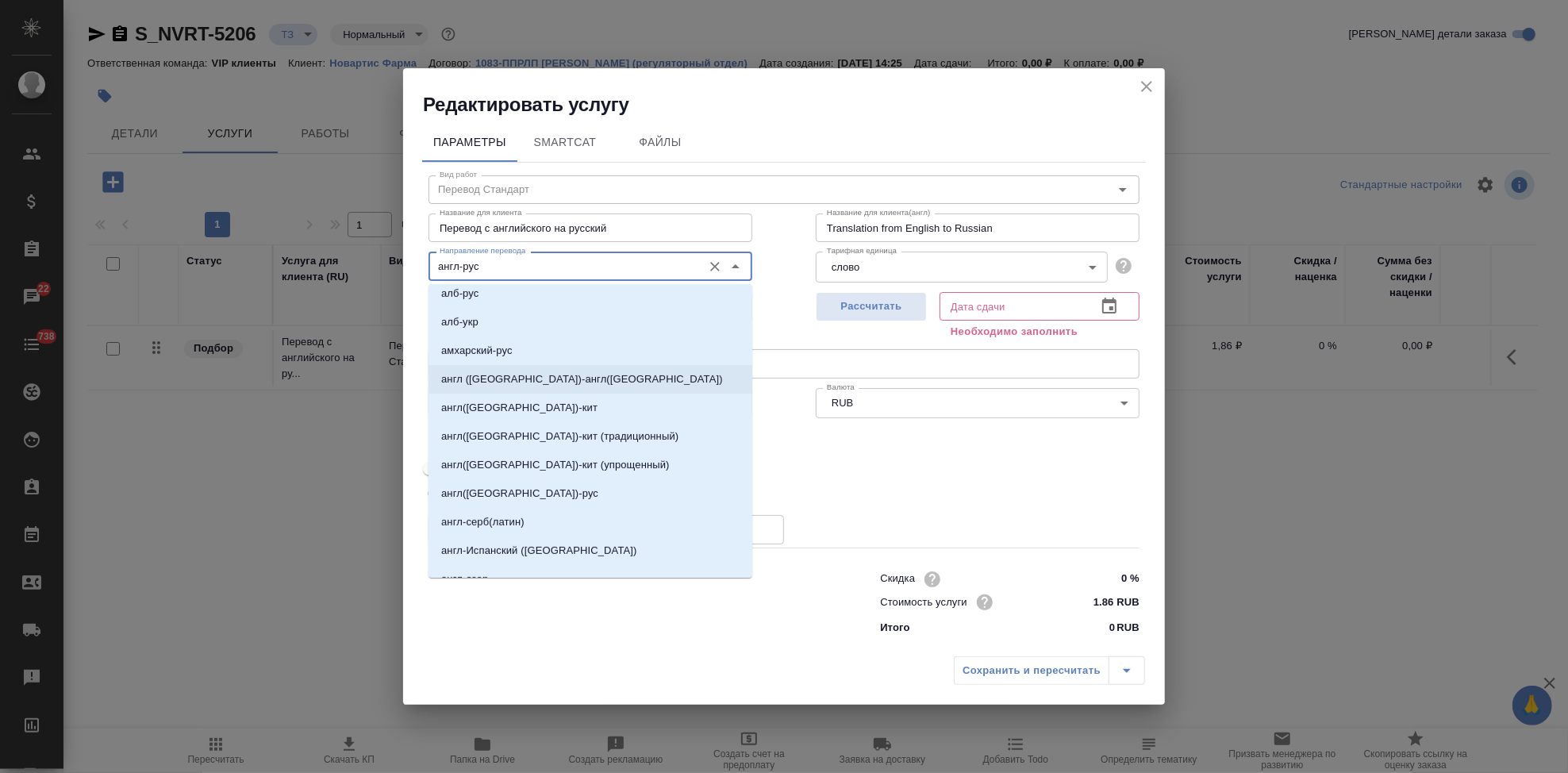
scroll to position [352, 0]
click at [503, 494] on p "англ(США)-рус" at bounding box center [519, 493] width 158 height 15
type input "англ(США)-рус"
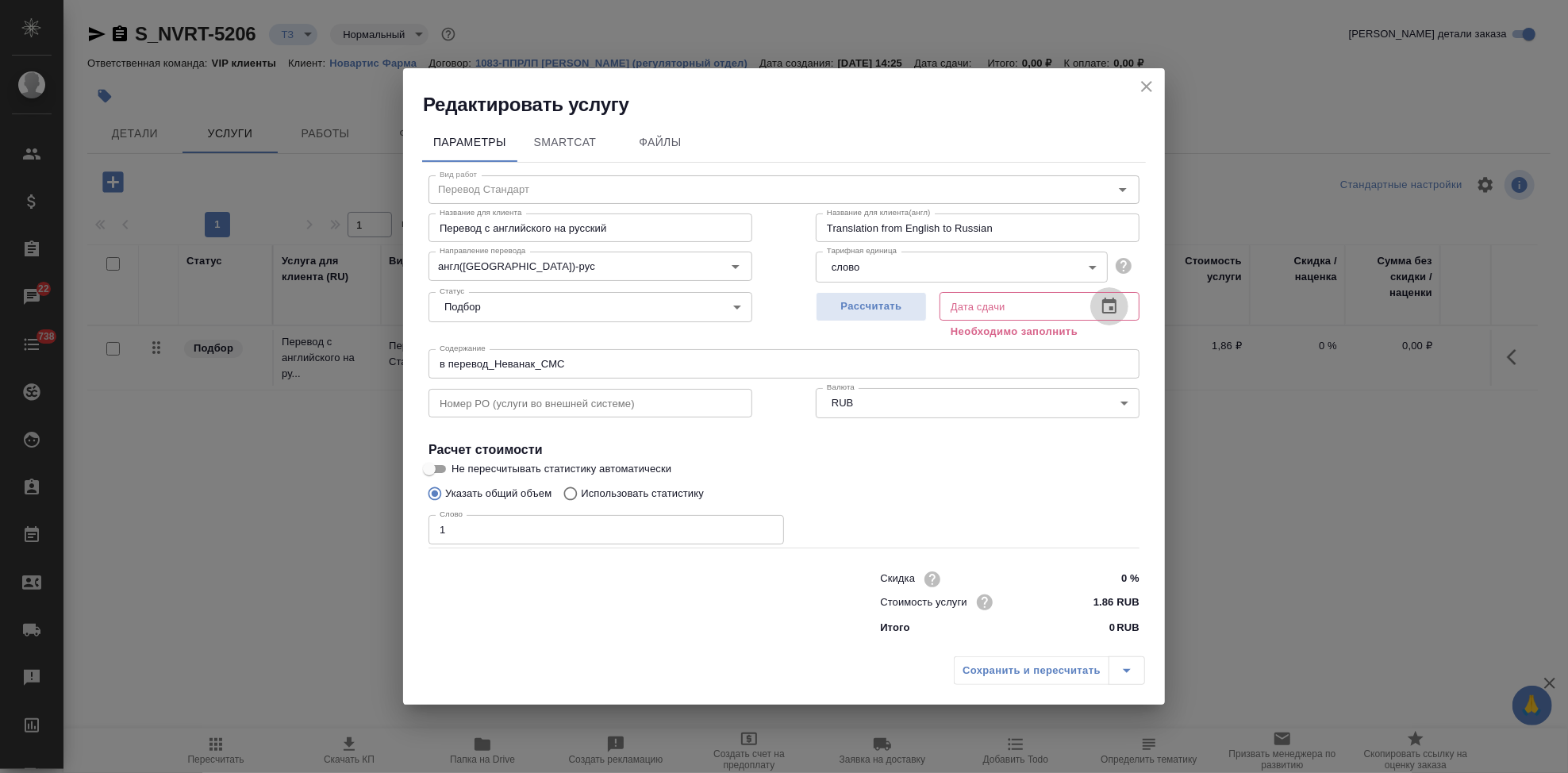
click at [1110, 307] on icon "button" at bounding box center [1110, 306] width 19 height 19
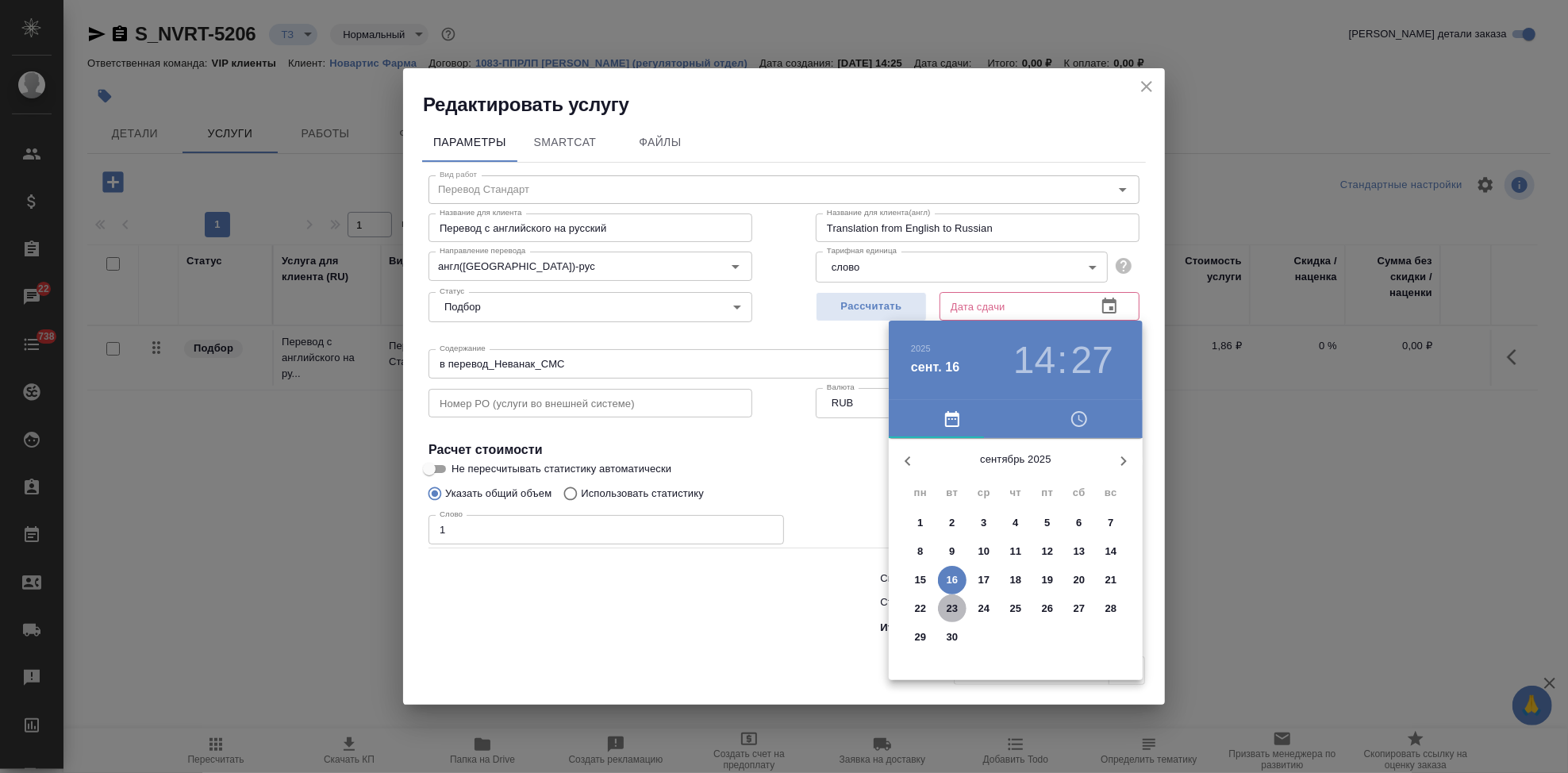
click at [951, 600] on p "23" at bounding box center [952, 608] width 12 height 15
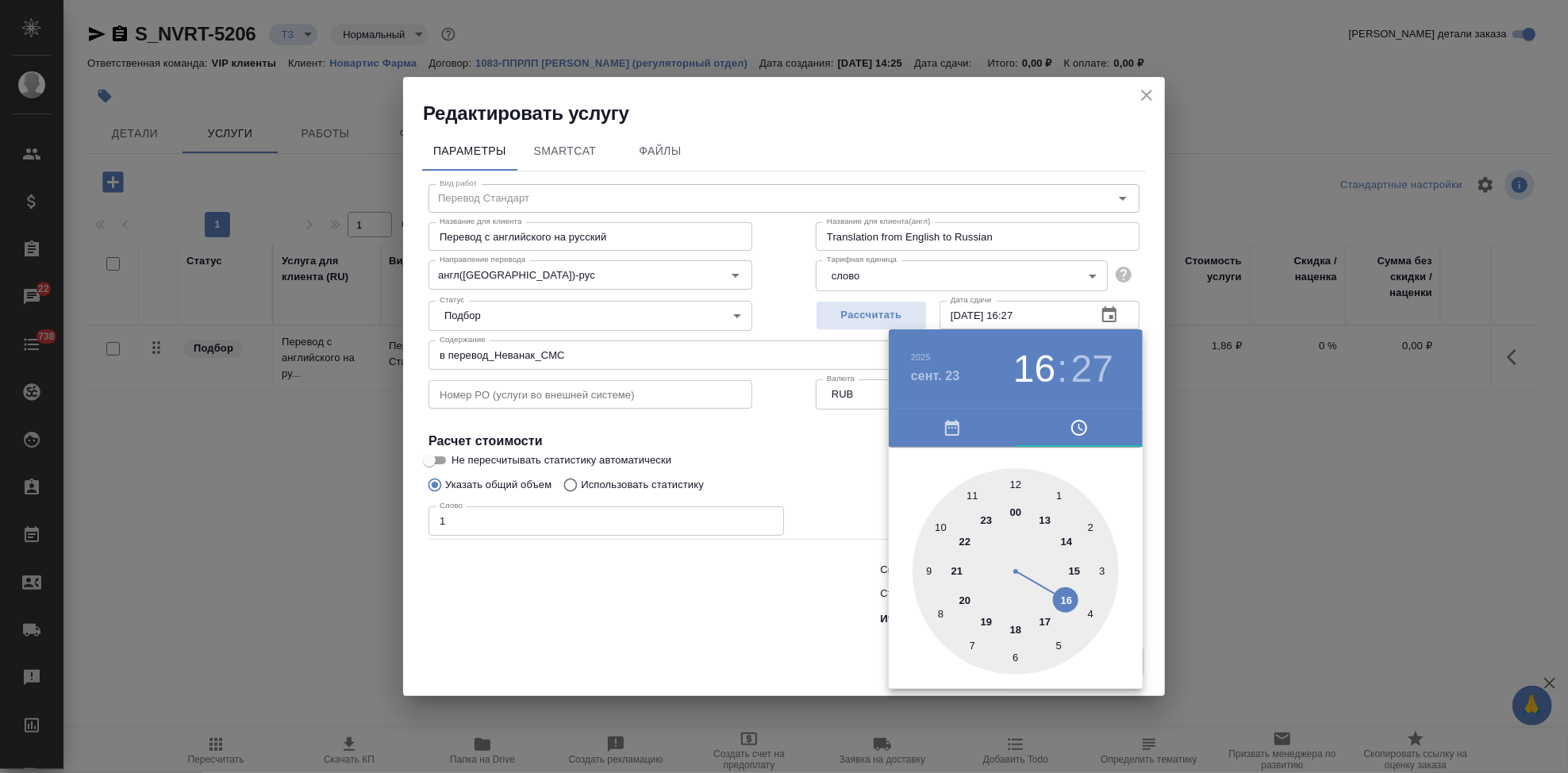
drag, startPoint x: 1060, startPoint y: 533, endPoint x: 1047, endPoint y: 603, distance: 71.2
click at [1047, 603] on div at bounding box center [1015, 570] width 206 height 206
click at [1017, 487] on div at bounding box center [1015, 570] width 206 height 206
type input "23.09.2025 17:00"
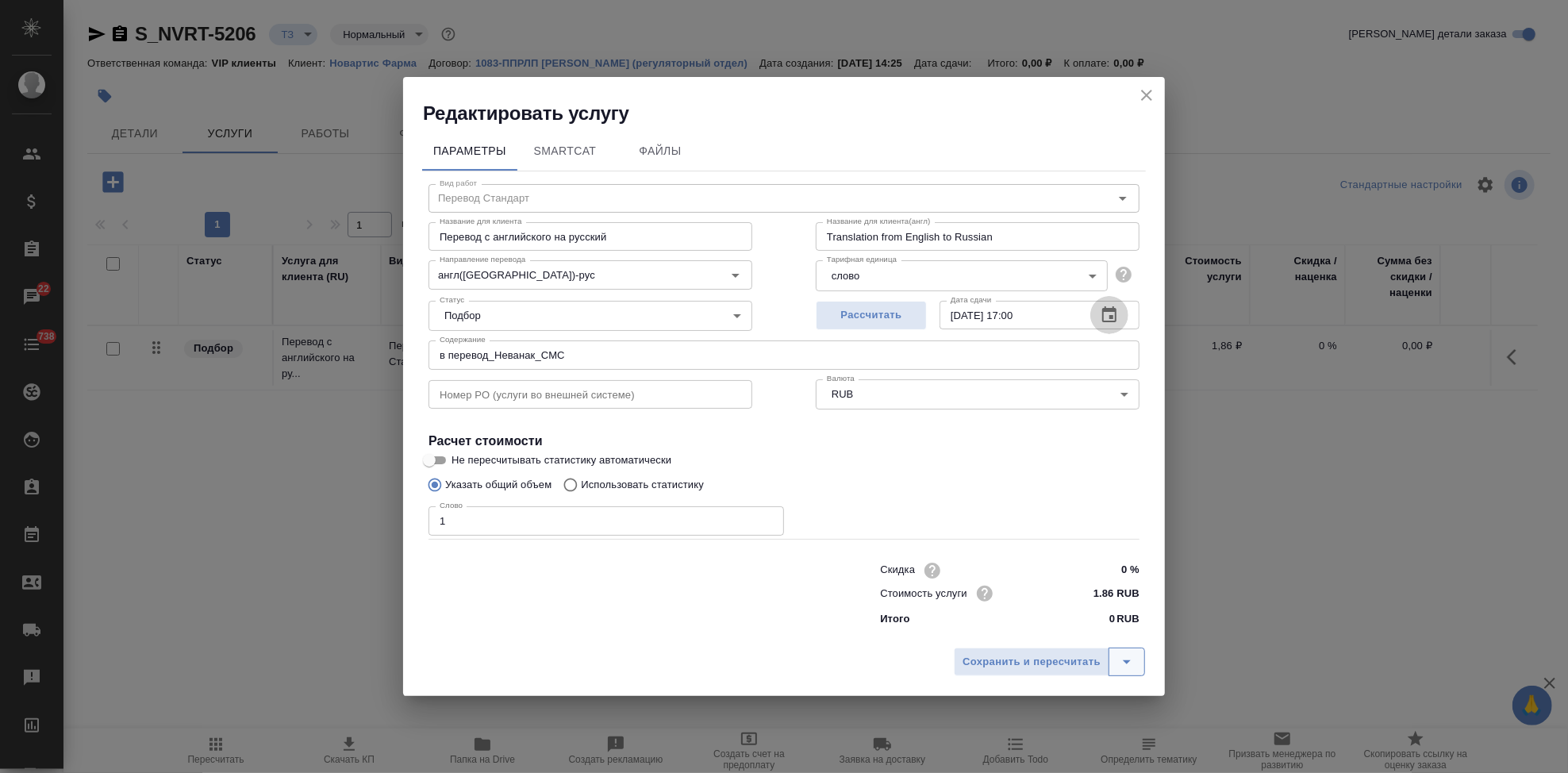
click at [1130, 667] on icon "split button" at bounding box center [1127, 662] width 19 height 19
click at [1084, 631] on li "Сохранить" at bounding box center [1052, 628] width 191 height 25
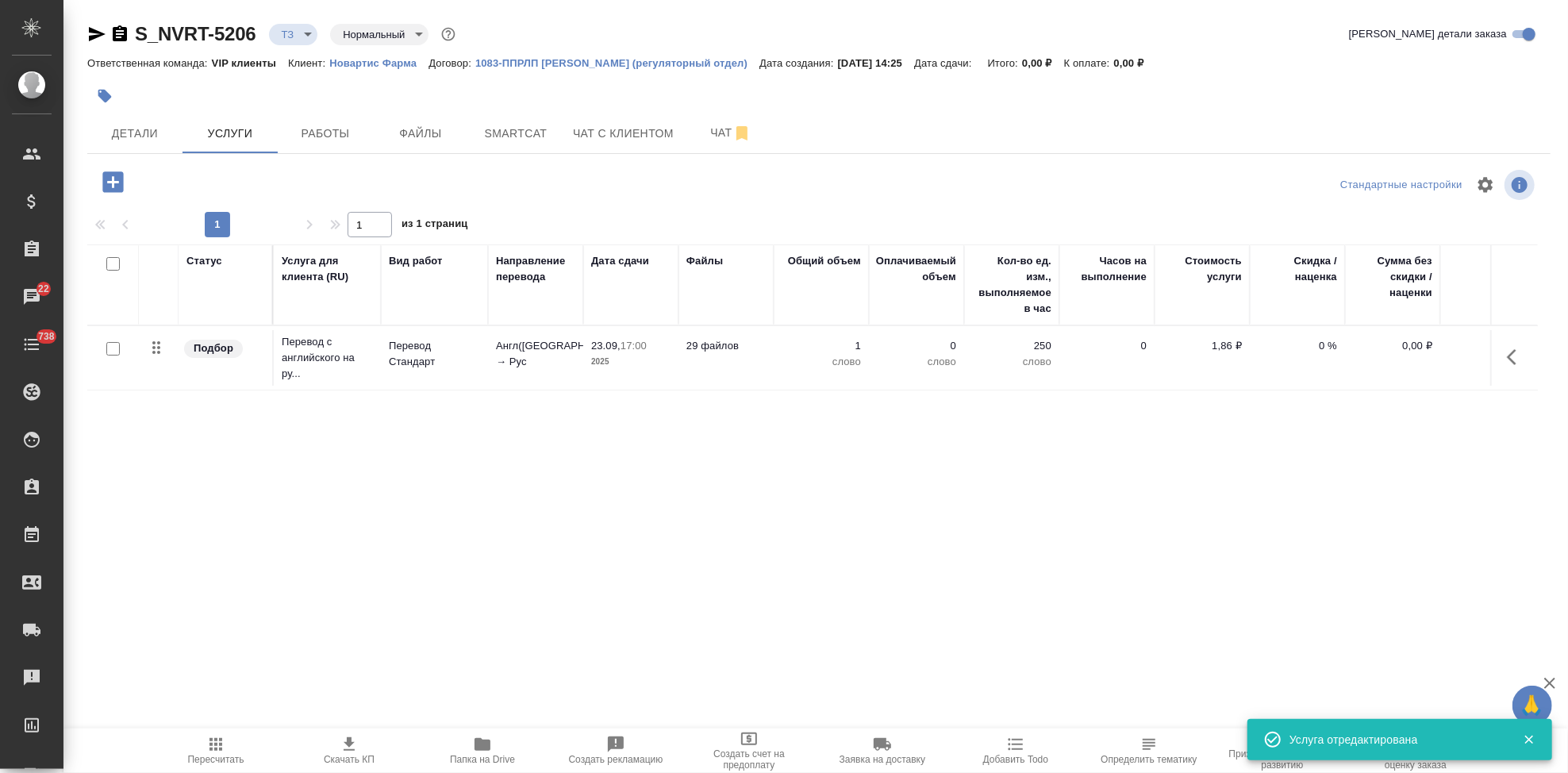
click at [106, 349] on input "checkbox" at bounding box center [113, 349] width 14 height 14
checkbox input "true"
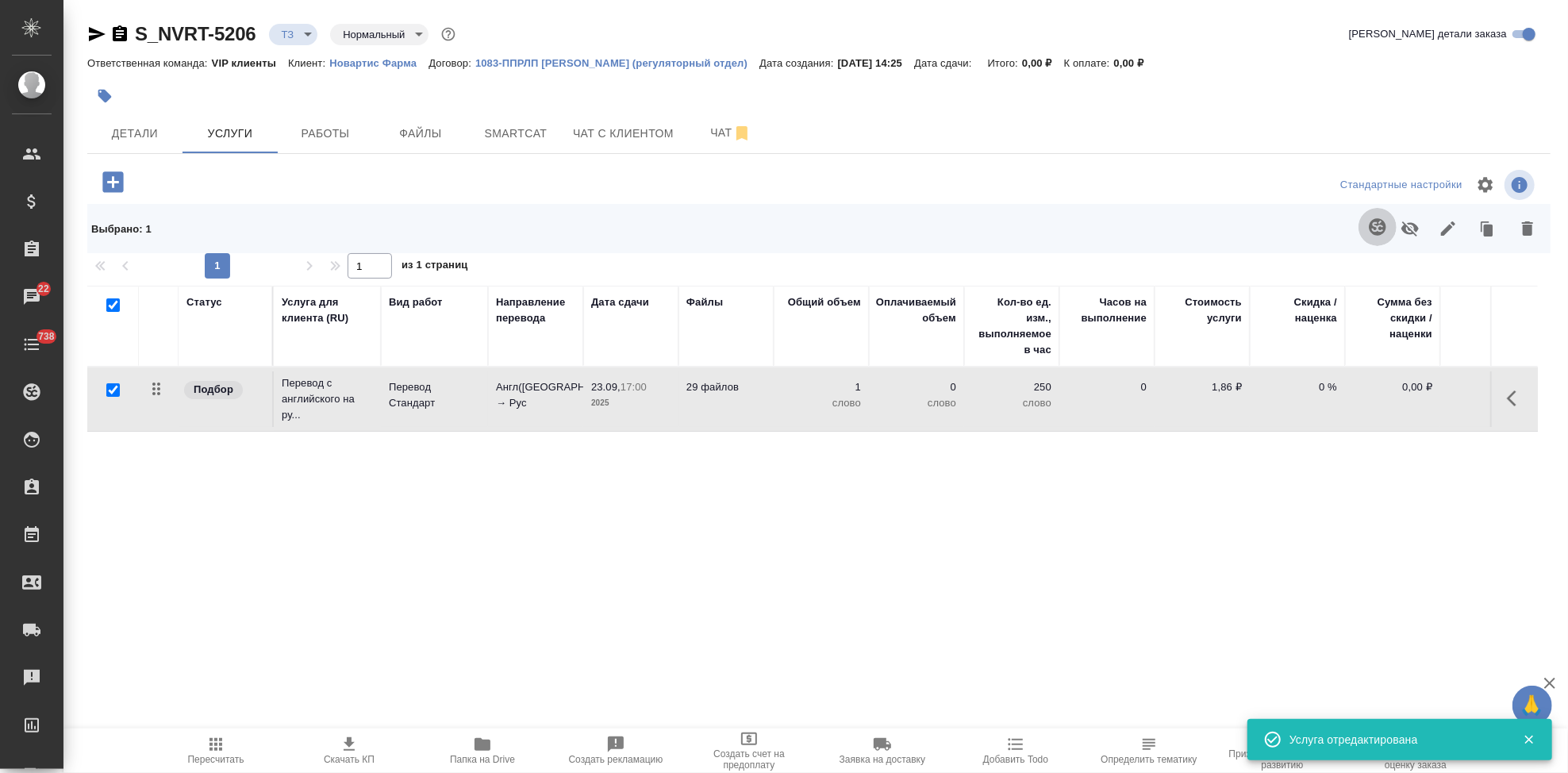
click at [1373, 218] on icon "button" at bounding box center [1378, 227] width 19 height 19
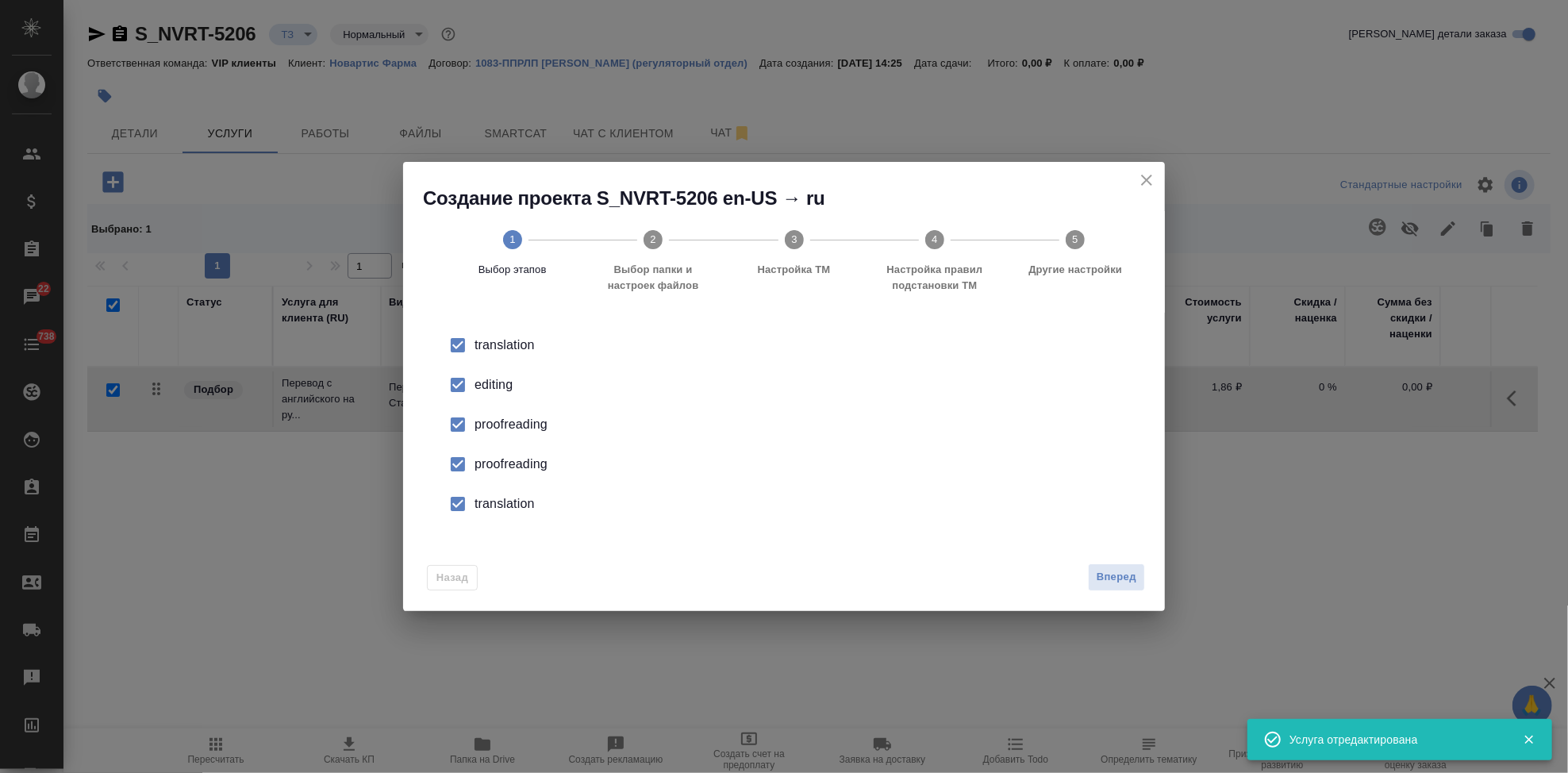
click at [455, 381] on input "checkbox" at bounding box center [457, 385] width 33 height 33
click at [458, 469] on input "checkbox" at bounding box center [457, 464] width 33 height 33
click at [458, 506] on input "checkbox" at bounding box center [457, 503] width 33 height 33
click at [1115, 578] on span "Вперед" at bounding box center [1116, 577] width 40 height 18
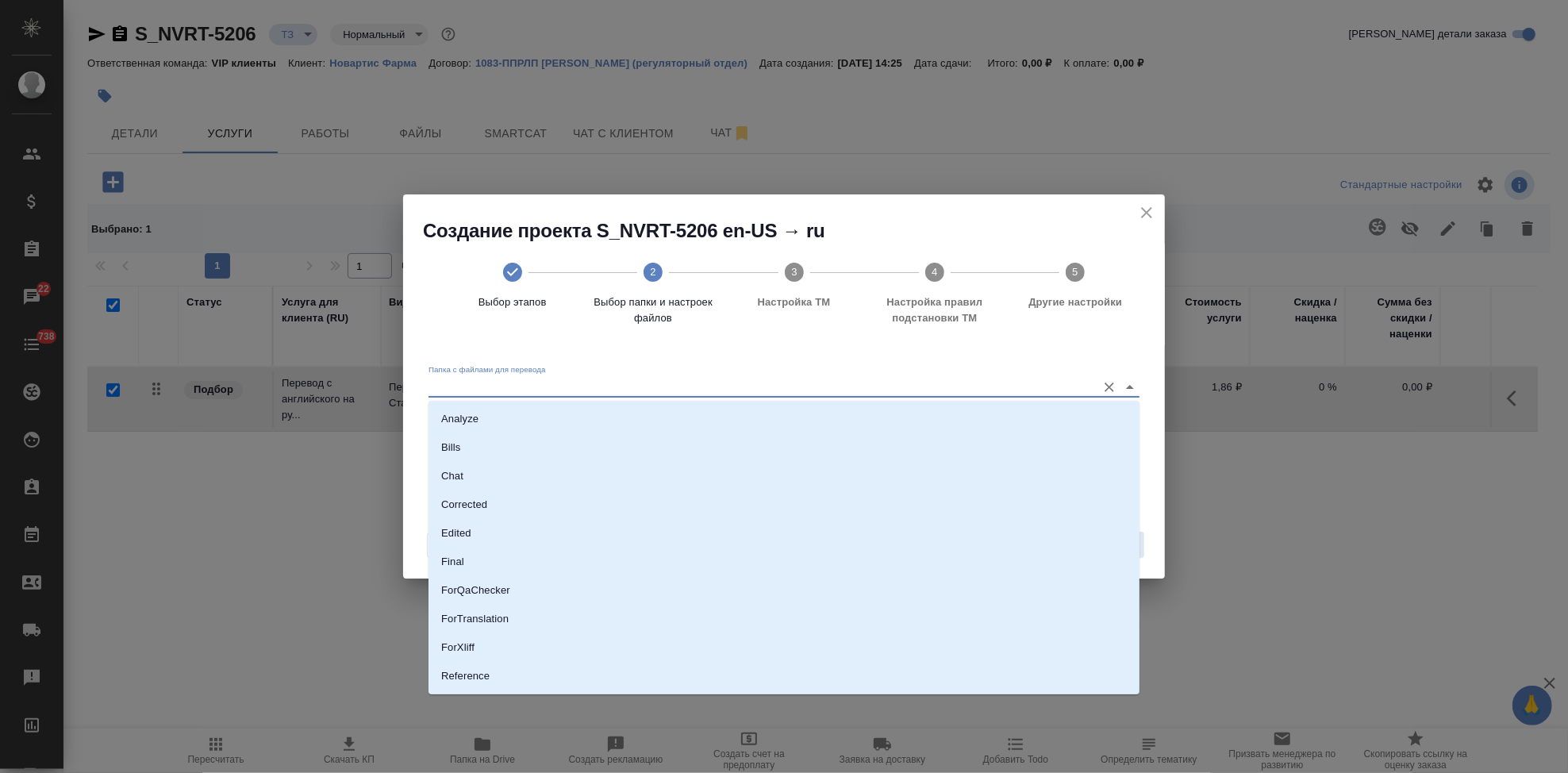
click at [1059, 383] on input "Папка с файлами для перевода" at bounding box center [758, 386] width 660 height 19
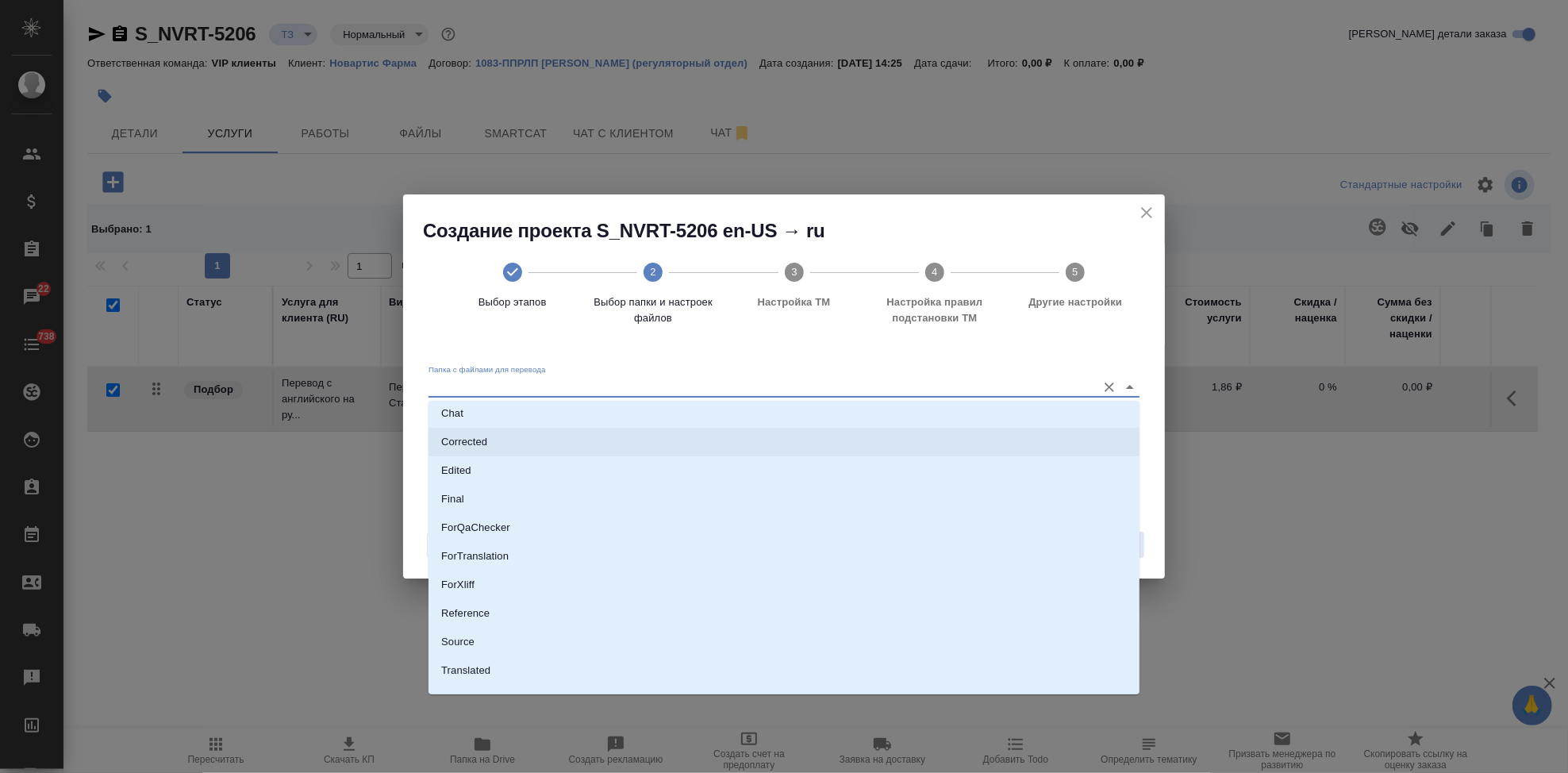
scroll to position [82, 0]
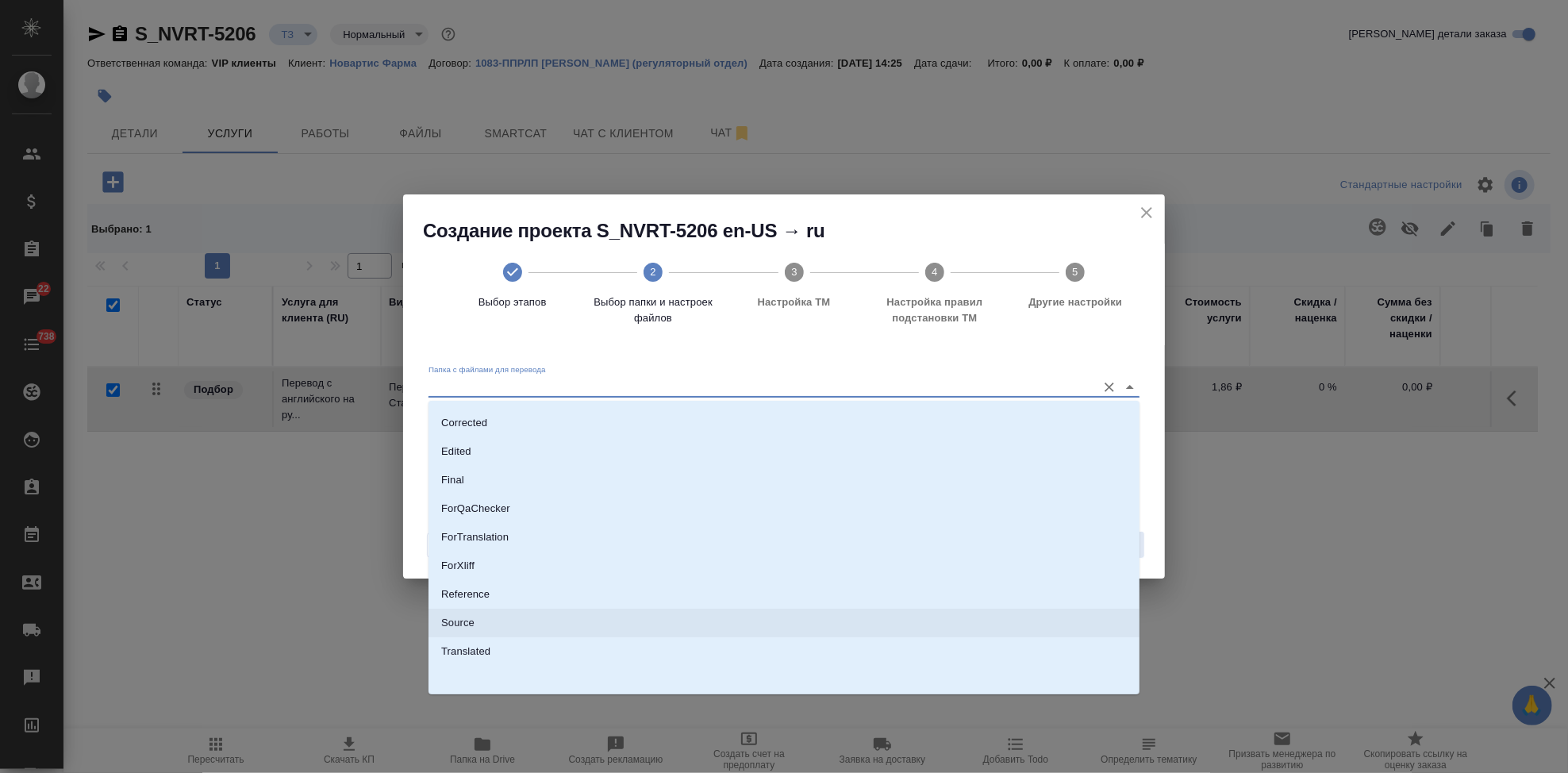
click at [569, 625] on li "Source" at bounding box center [784, 623] width 711 height 29
type input "Source"
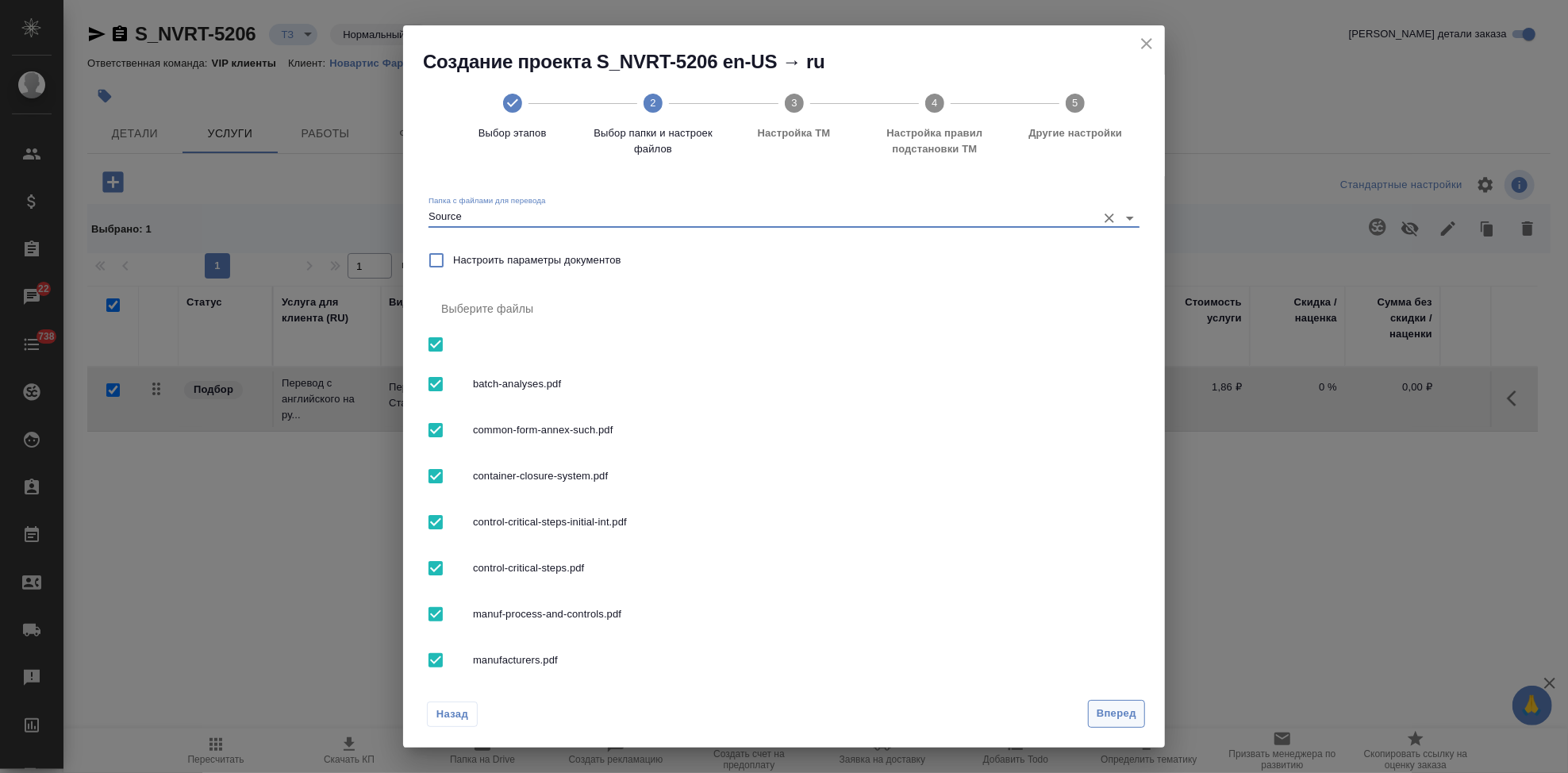
click at [1104, 705] on span "Вперед" at bounding box center [1116, 713] width 40 height 18
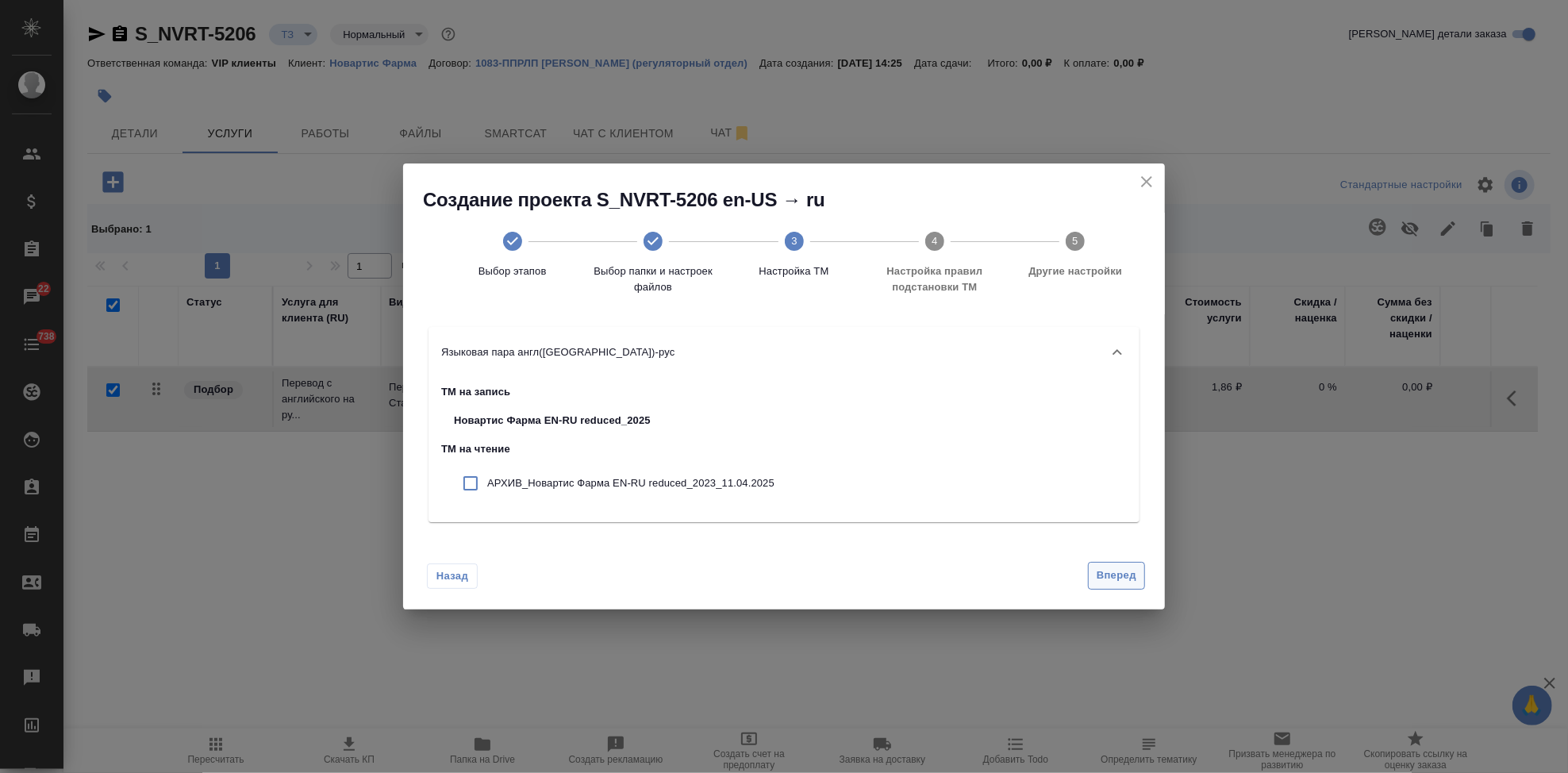
click at [1113, 573] on span "Вперед" at bounding box center [1116, 575] width 40 height 18
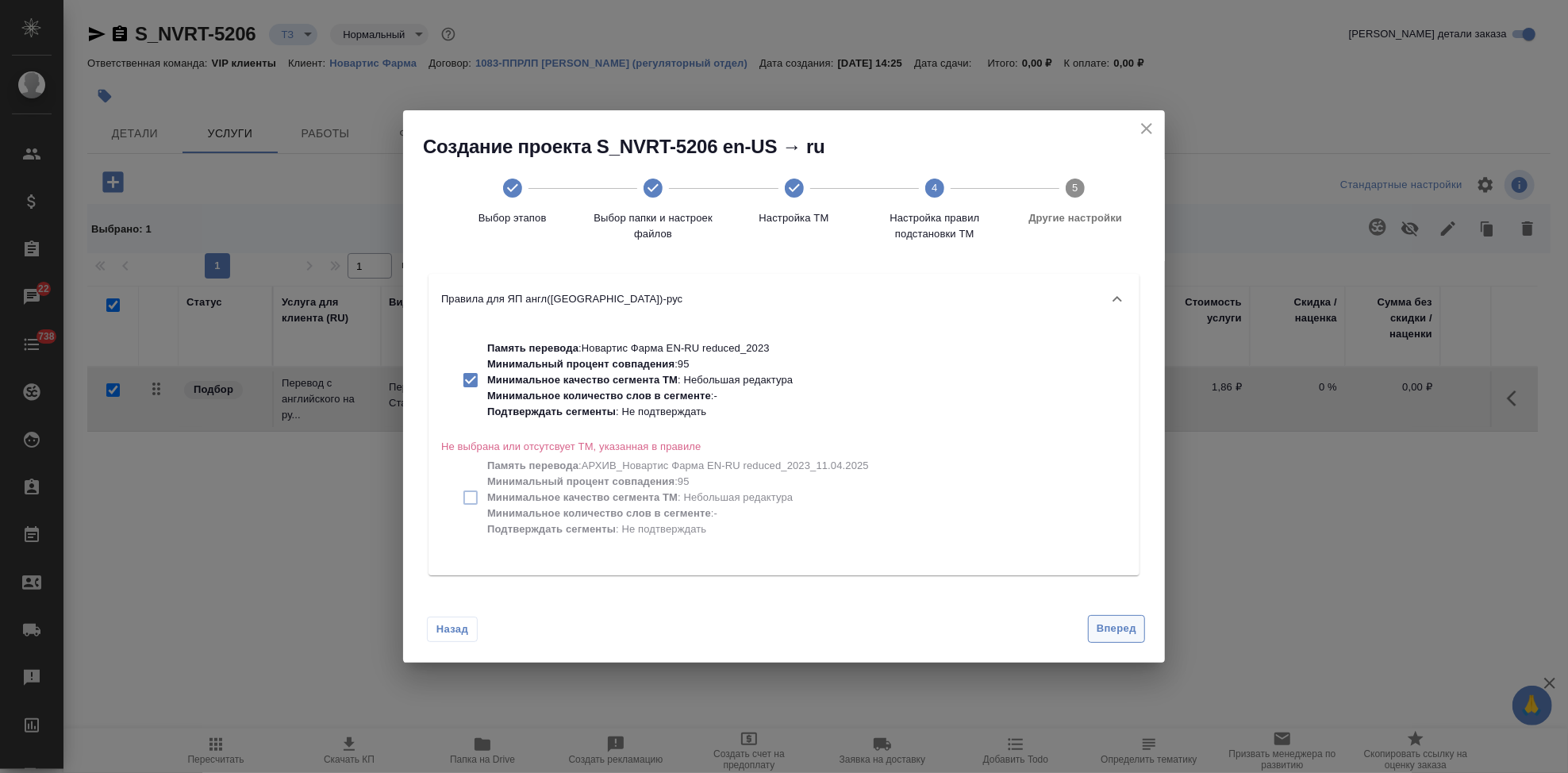
click at [1123, 639] on button "Вперед" at bounding box center [1116, 628] width 57 height 28
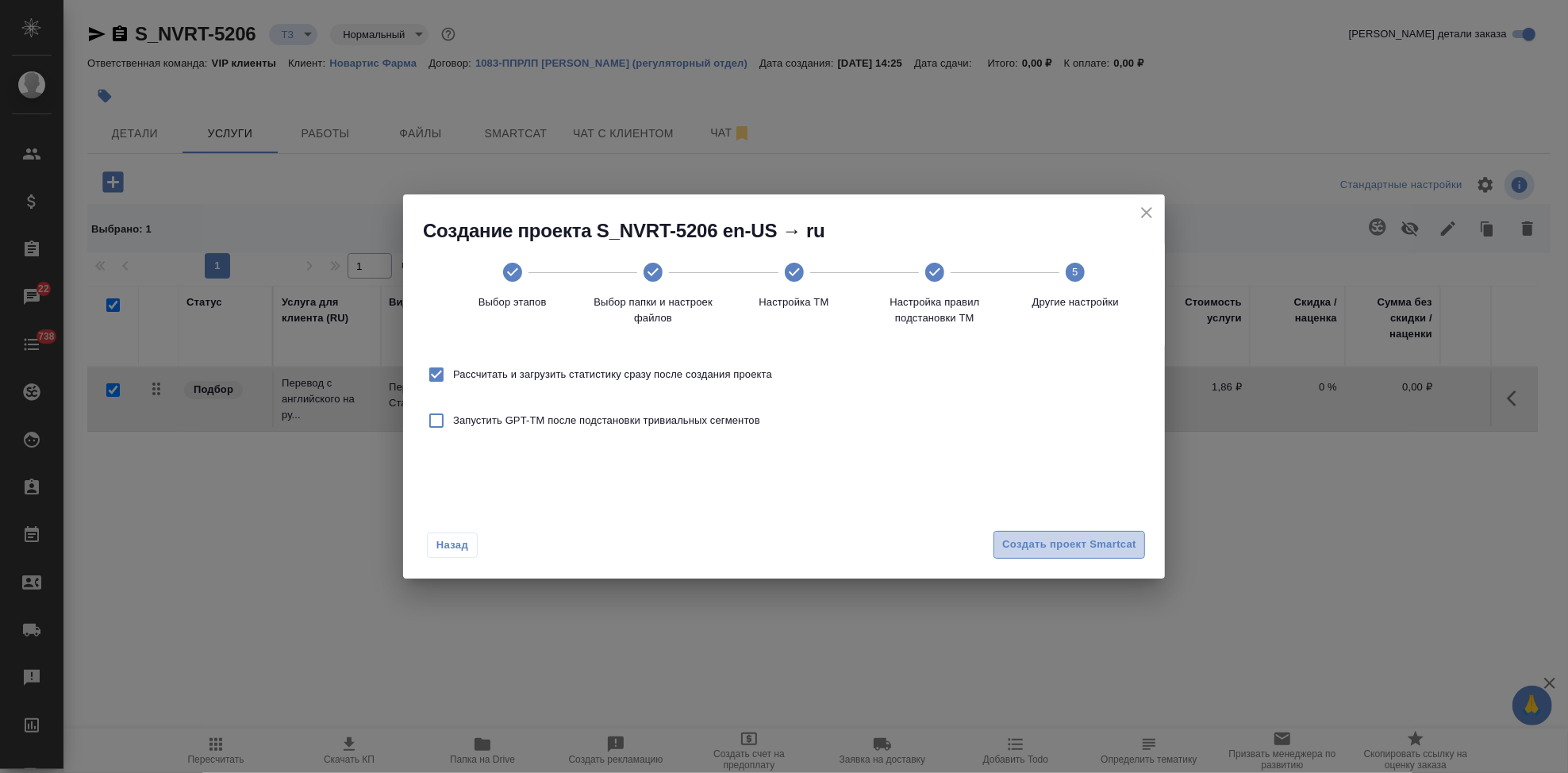
click at [1110, 550] on span "Создать проект Smartcat" at bounding box center [1069, 544] width 134 height 18
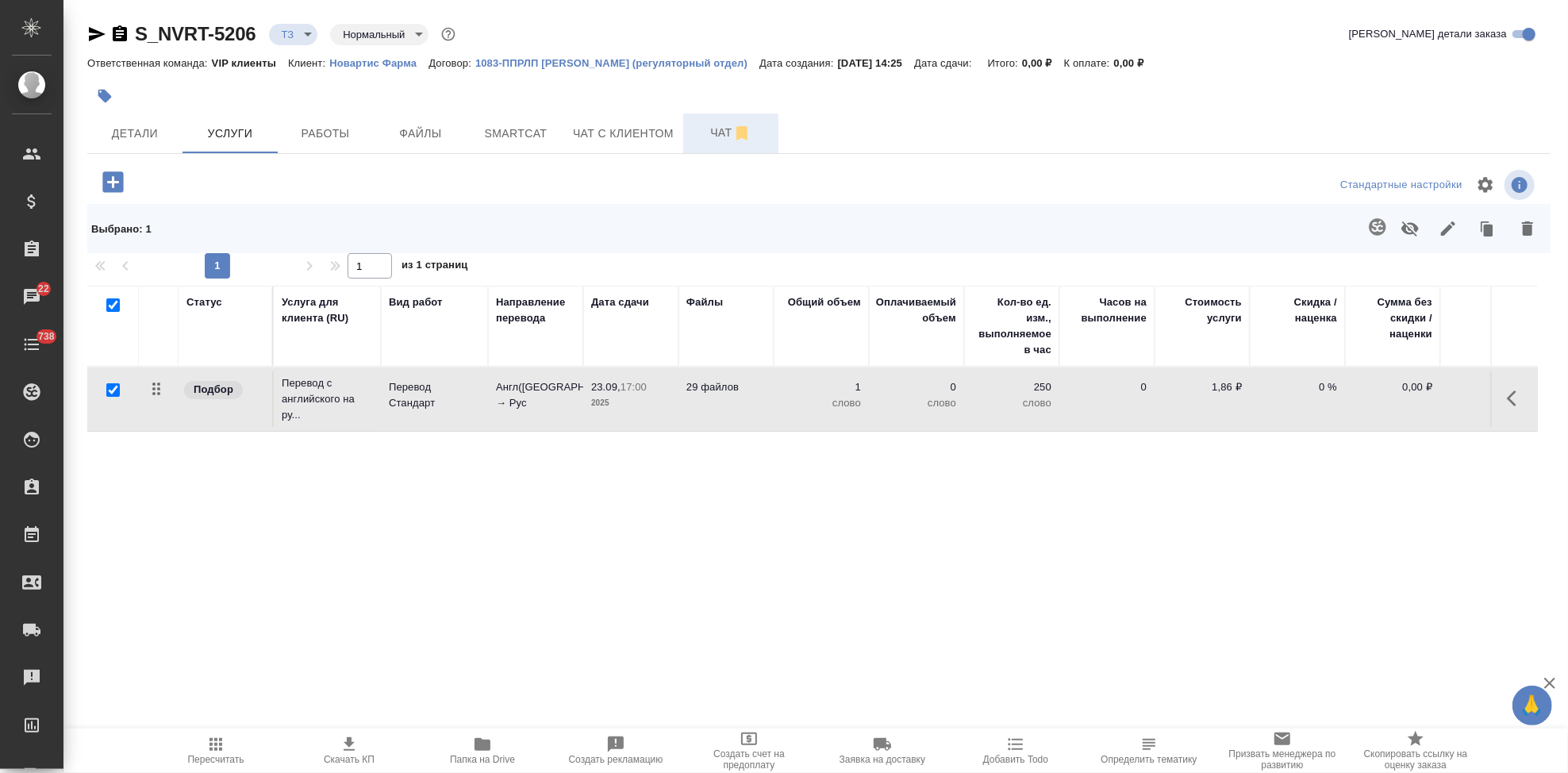
click at [702, 130] on span "Чат" at bounding box center [731, 132] width 76 height 20
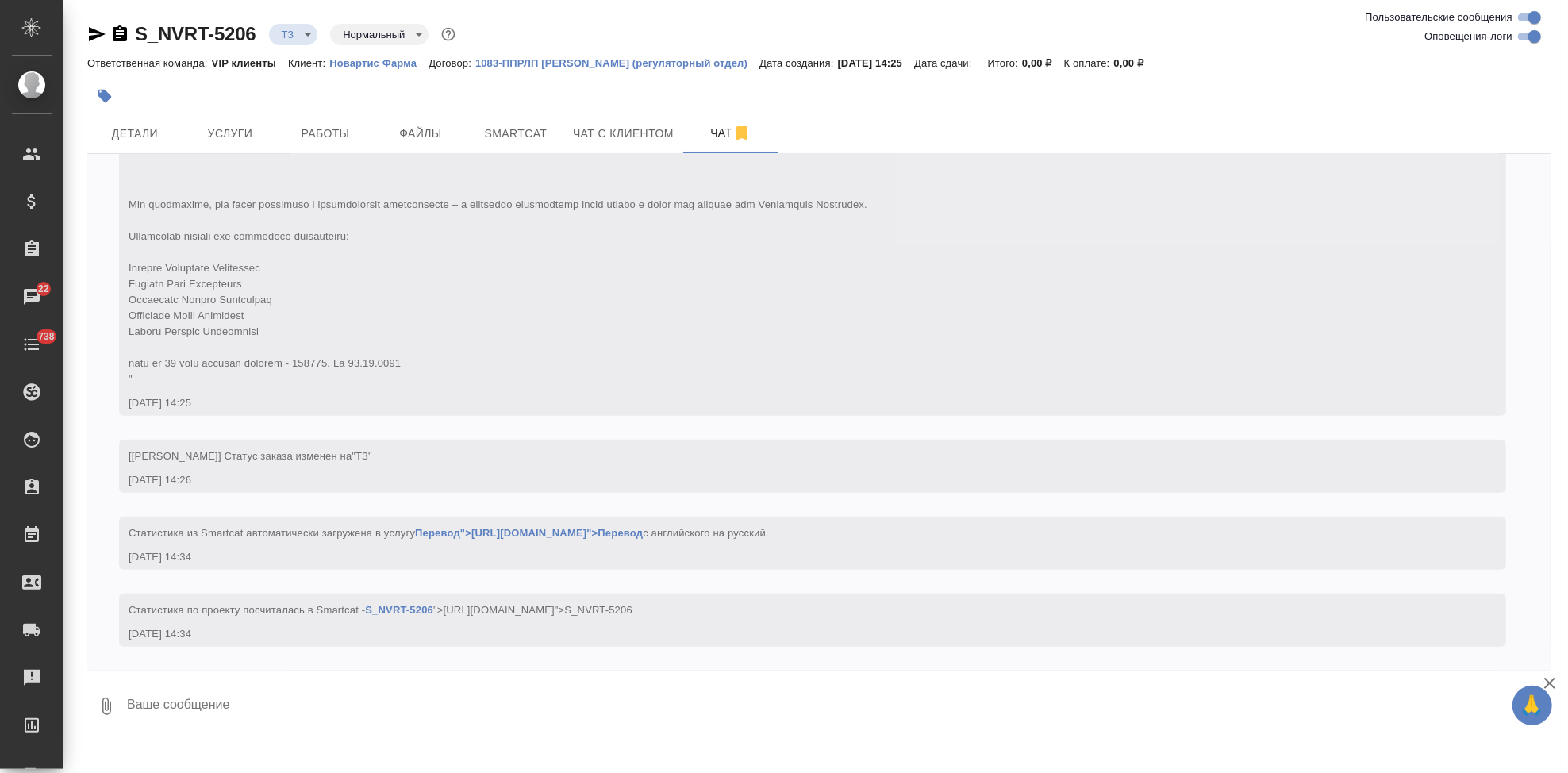
scroll to position [732, 0]
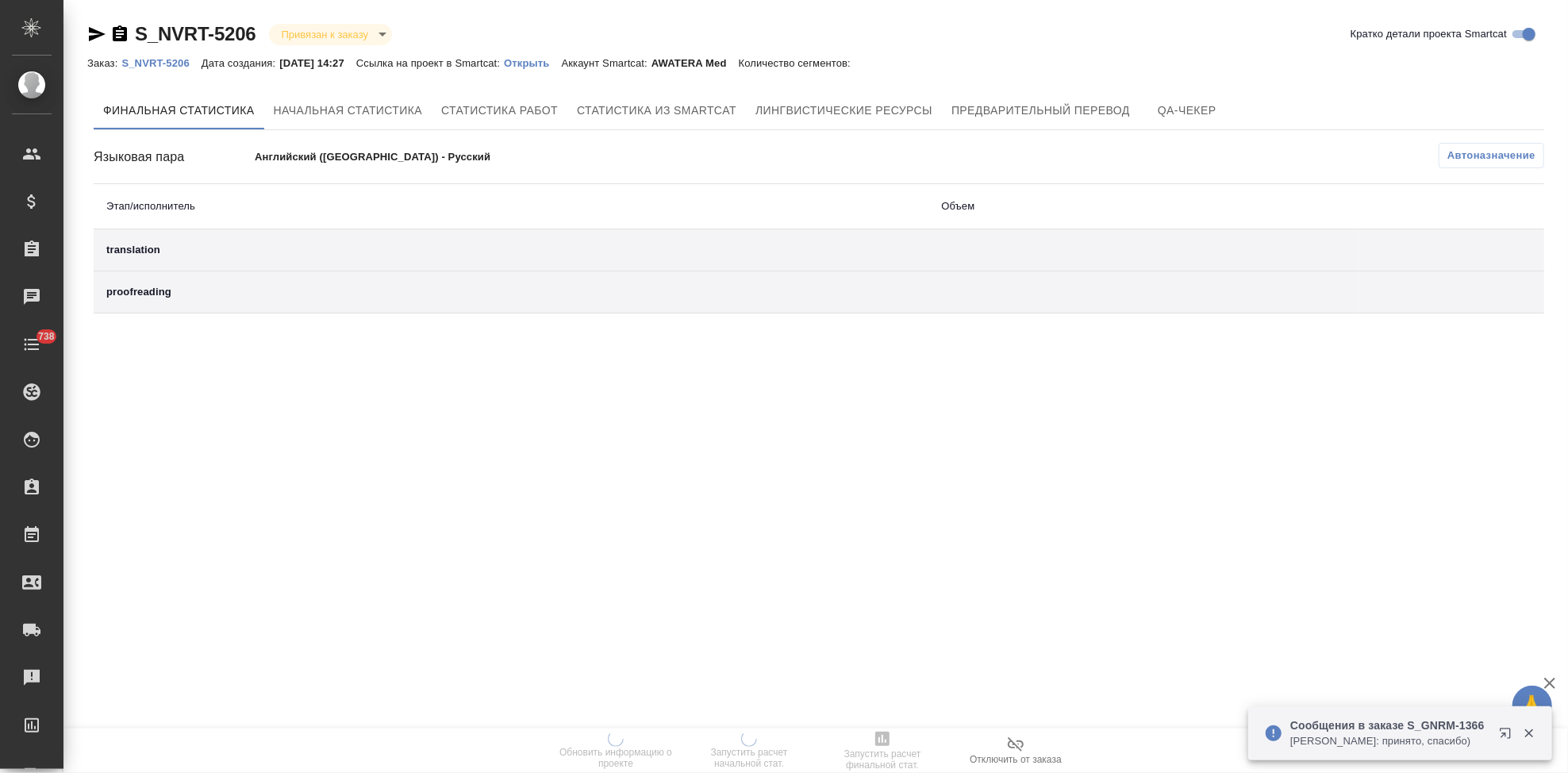
click at [534, 63] on p "Открыть" at bounding box center [532, 63] width 57 height 12
